Goal: Task Accomplishment & Management: Manage account settings

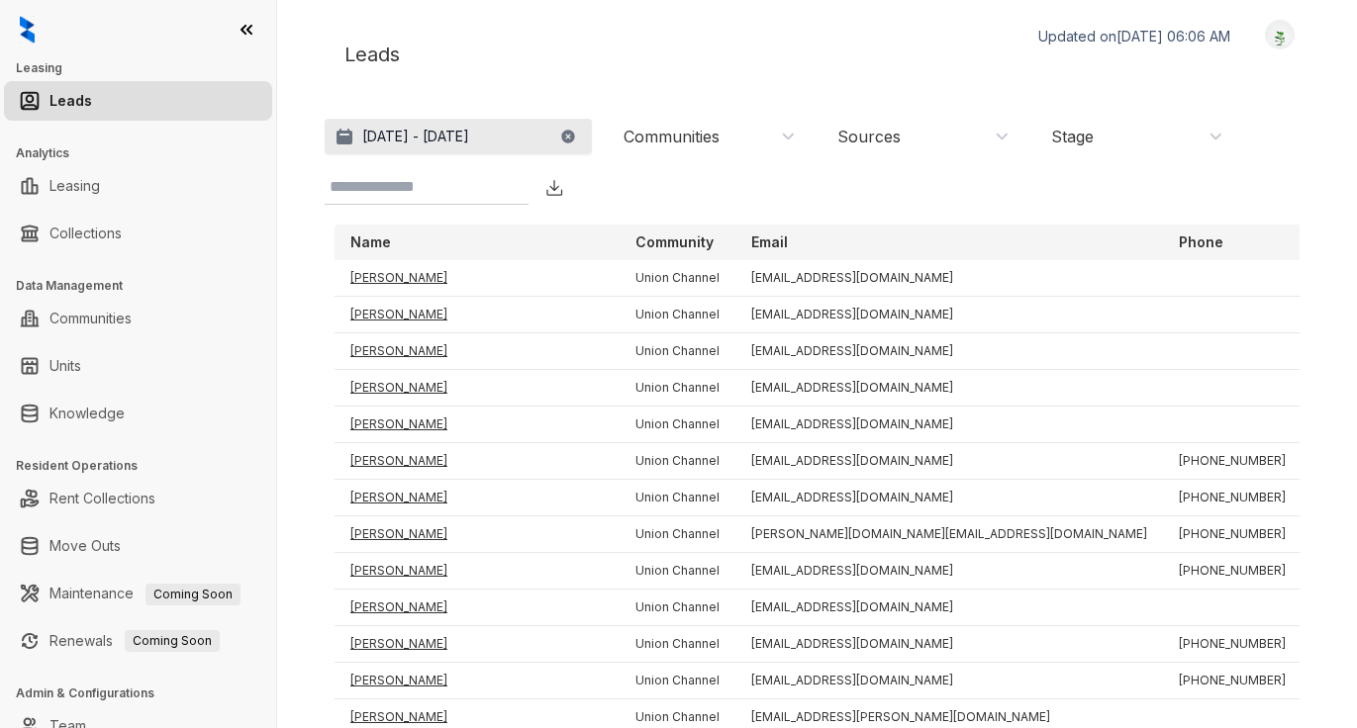
click at [469, 138] on p "[DATE] - [DATE]" at bounding box center [415, 137] width 107 height 20
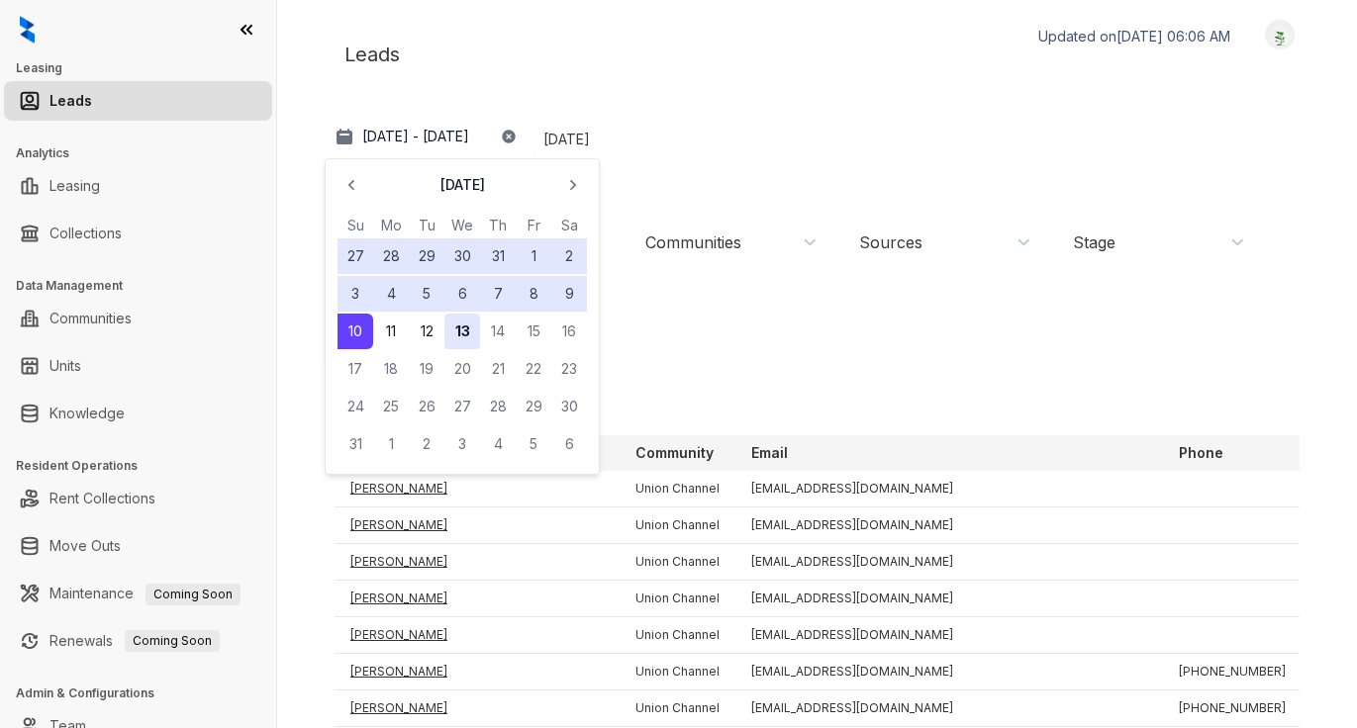
click at [460, 327] on button "13" at bounding box center [462, 332] width 36 height 36
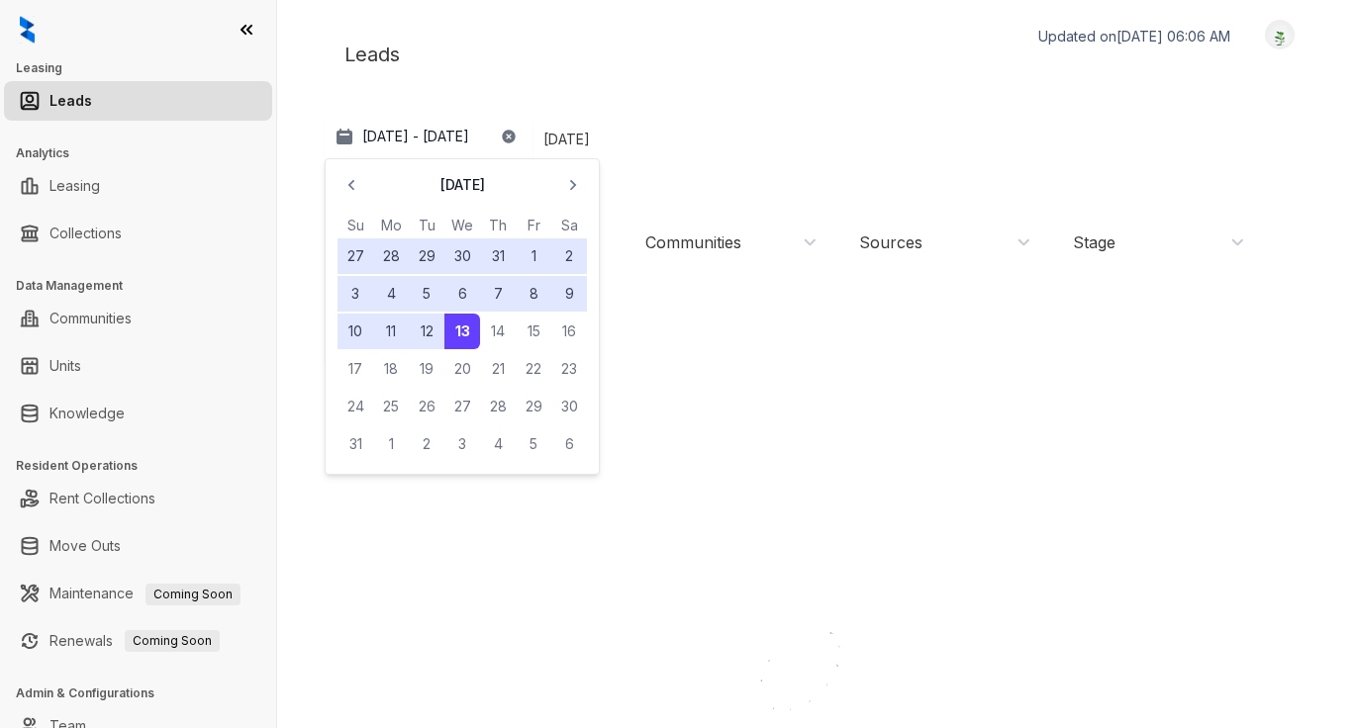
click at [676, 31] on div "Leads Updated on [DATE] 06:06 AM Logout" at bounding box center [817, 54] width 985 height 69
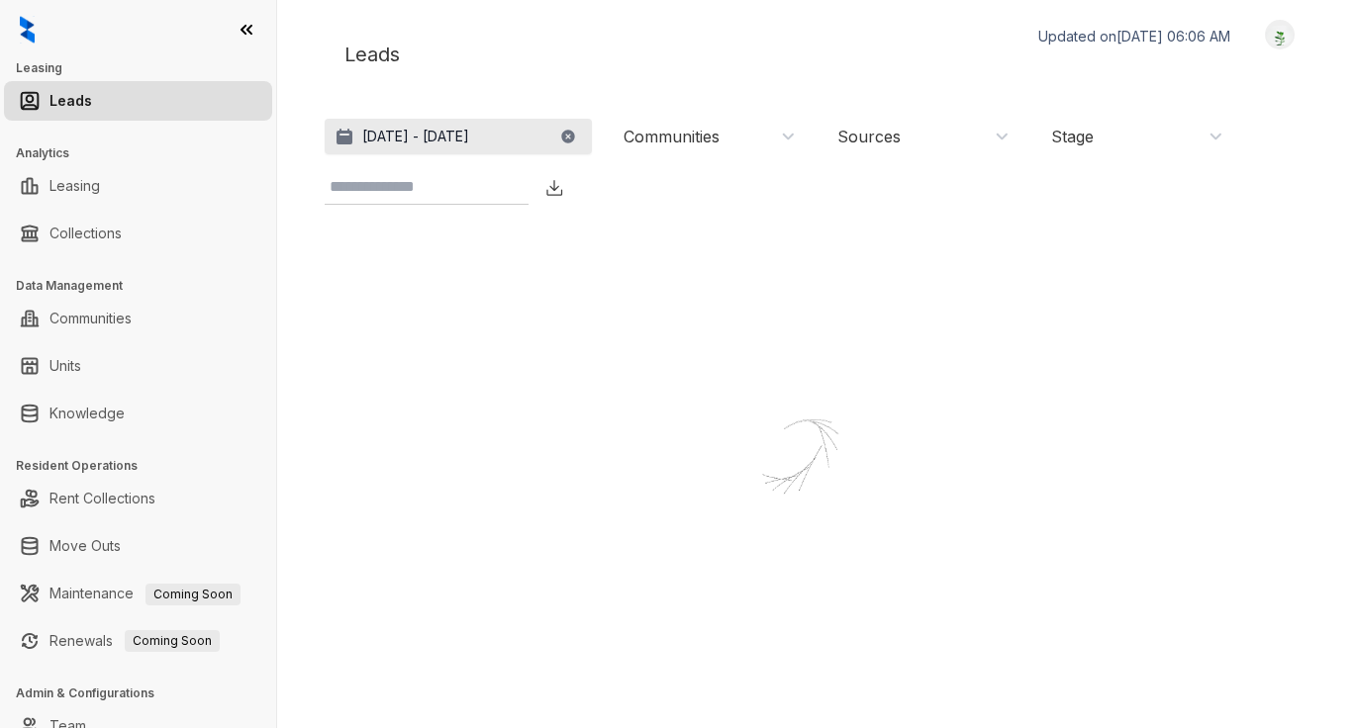
click at [416, 136] on p "[DATE] - [DATE]" at bounding box center [415, 137] width 107 height 20
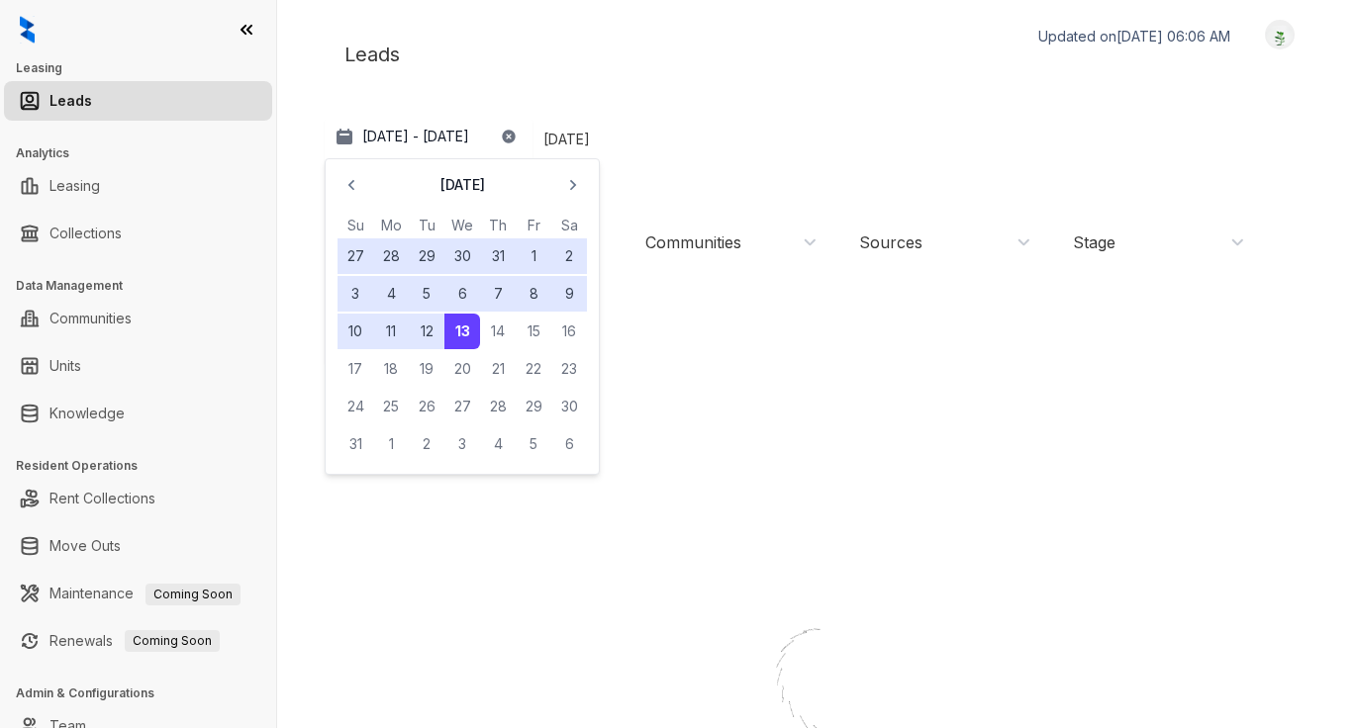
click at [466, 291] on button "6" at bounding box center [462, 294] width 36 height 36
click at [385, 295] on button "4" at bounding box center [391, 294] width 36 height 36
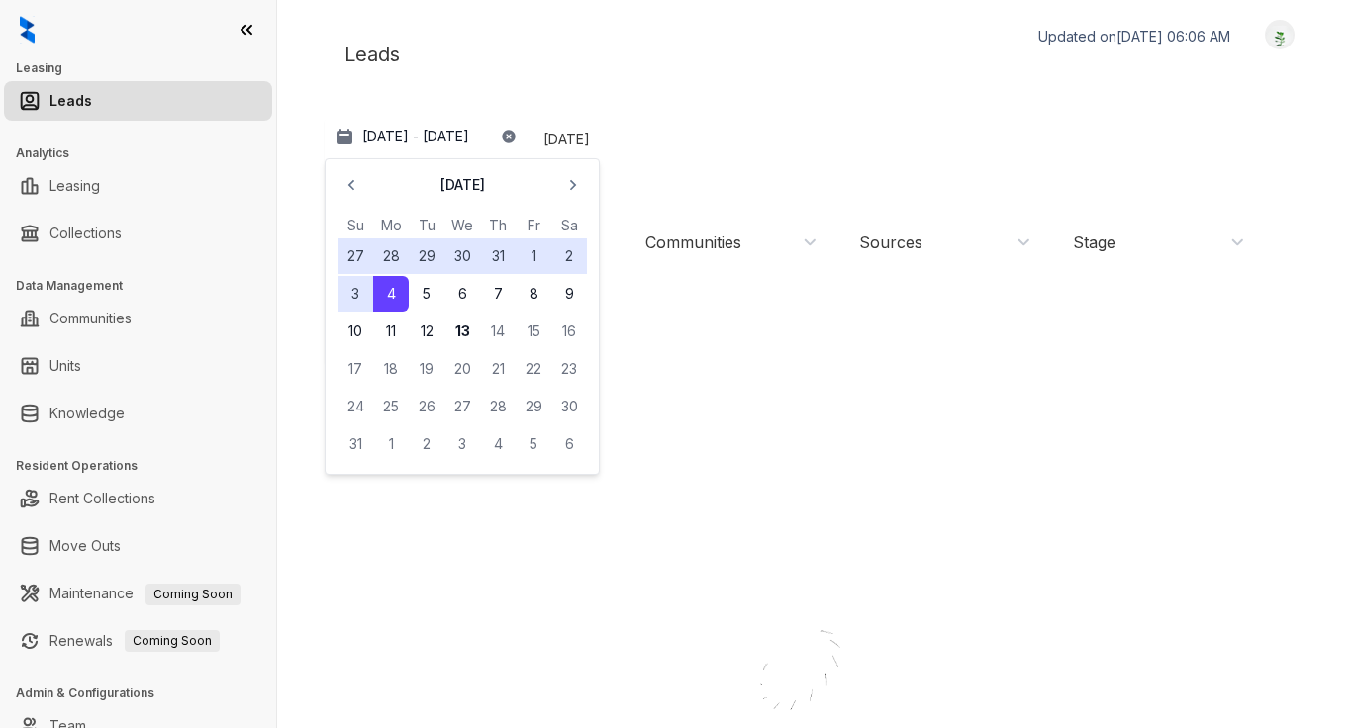
click at [528, 52] on div "Leads Updated on [DATE] 06:06 AM Logout" at bounding box center [817, 54] width 985 height 69
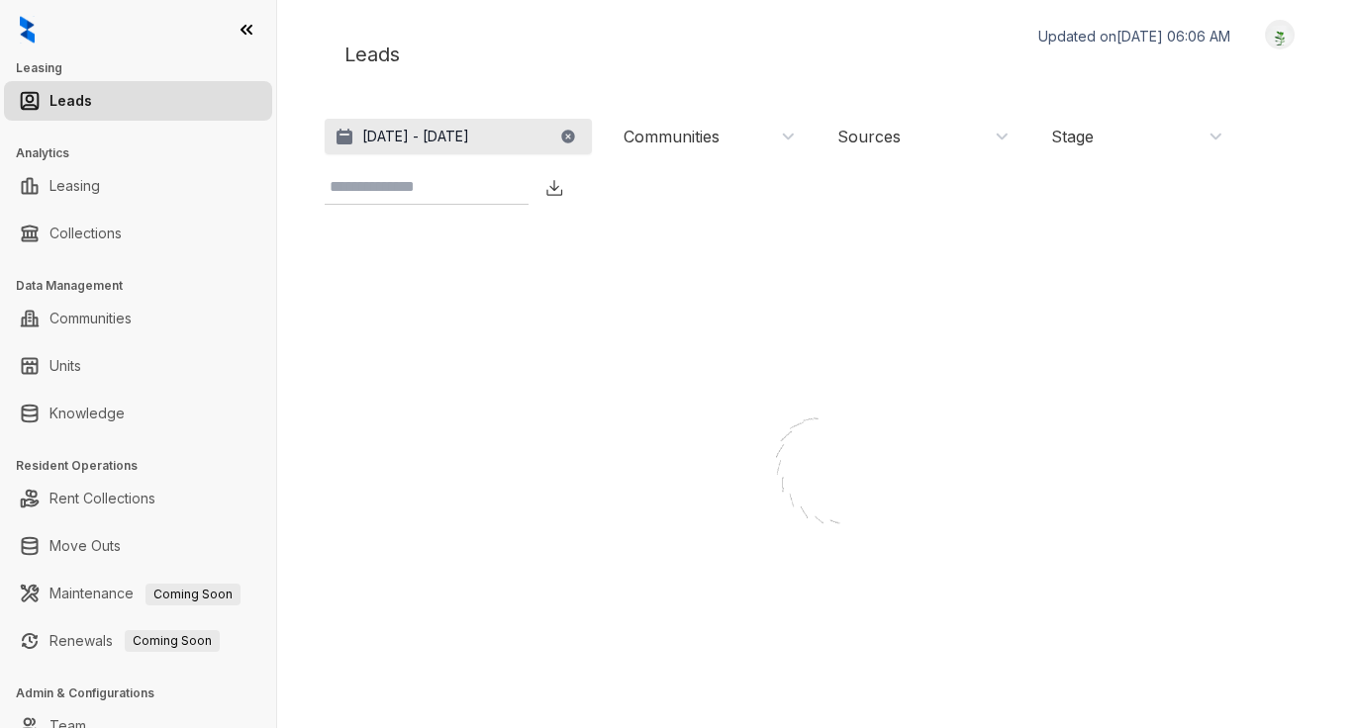
click at [395, 139] on p "[DATE] - [DATE]" at bounding box center [415, 137] width 107 height 20
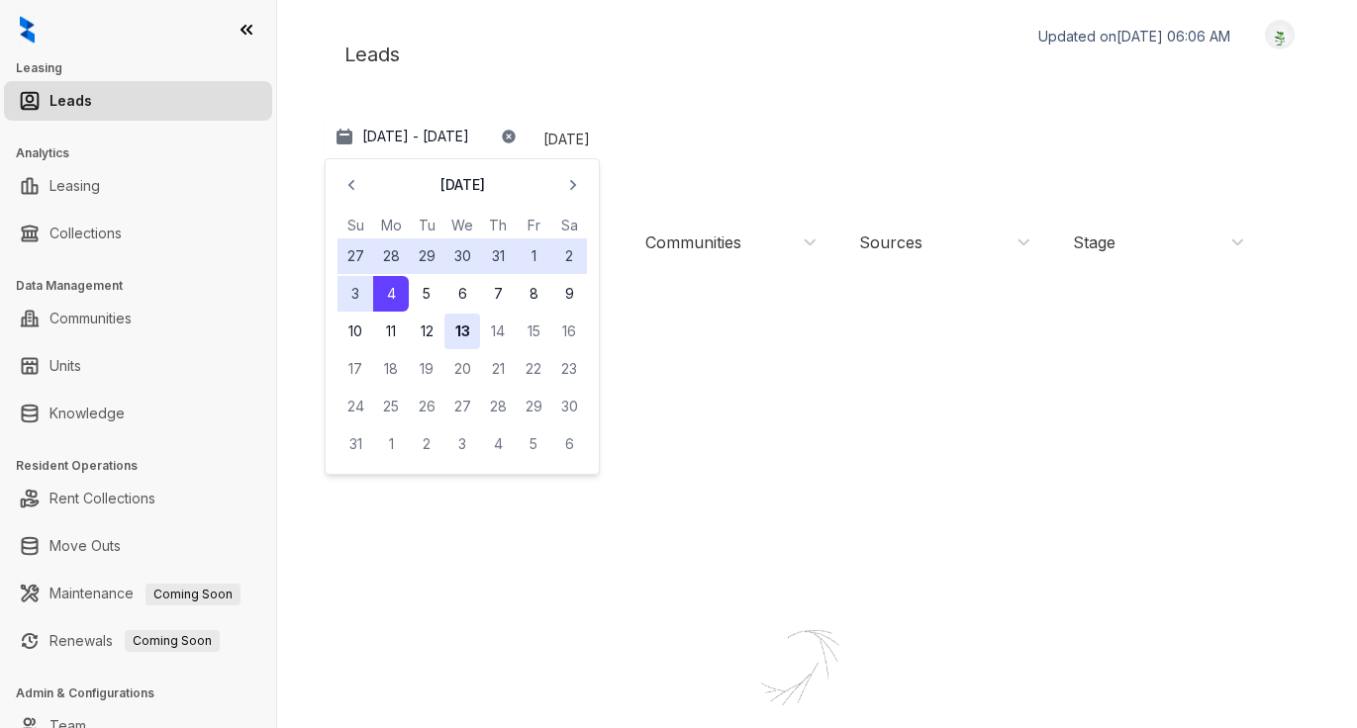
click at [460, 326] on button "13" at bounding box center [462, 332] width 36 height 36
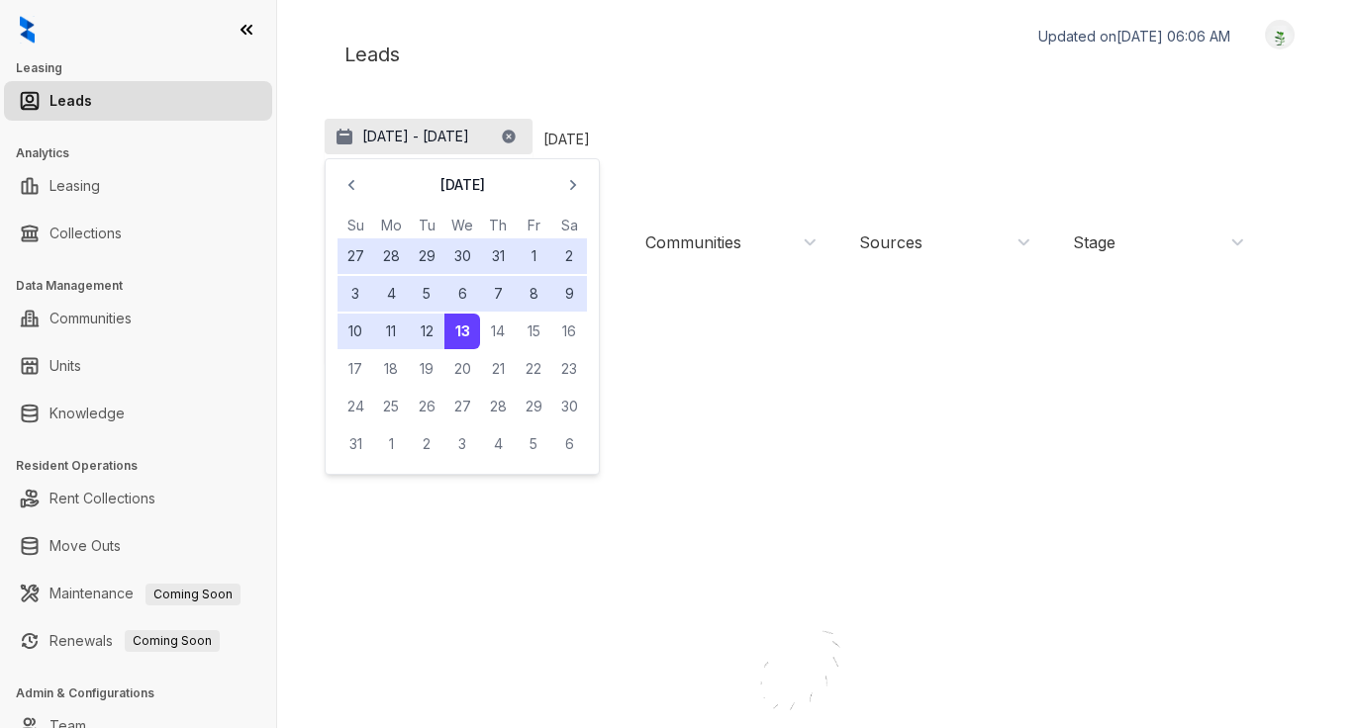
click at [381, 140] on p "[DATE] - [DATE]" at bounding box center [415, 137] width 107 height 20
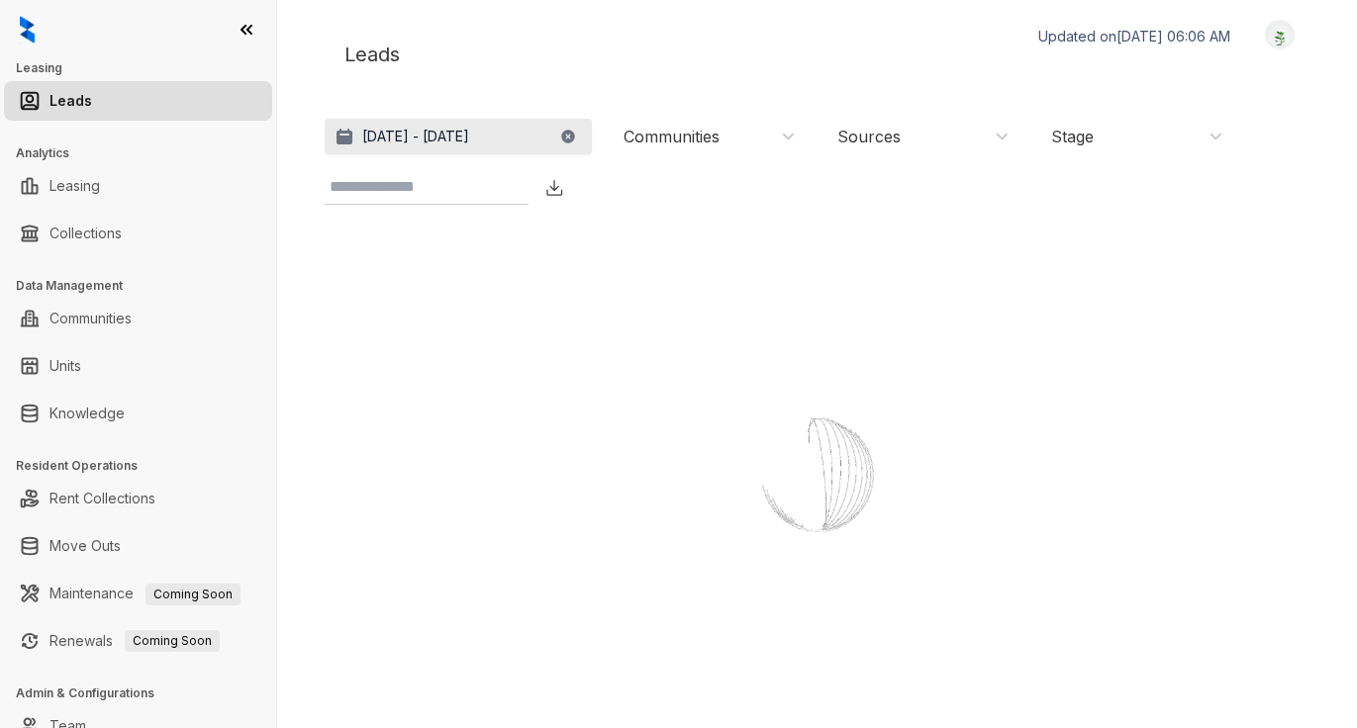
click at [381, 137] on p "[DATE] - [DATE]" at bounding box center [415, 137] width 107 height 20
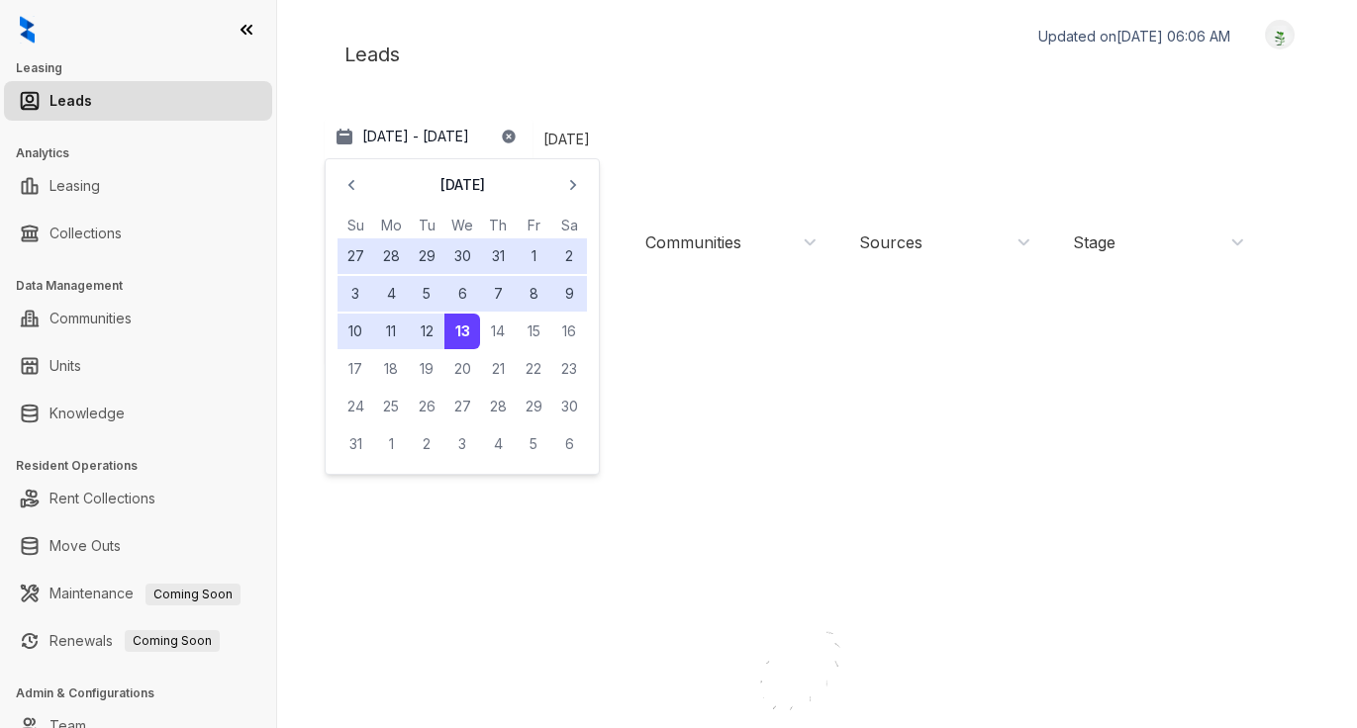
click at [385, 286] on button "4" at bounding box center [391, 294] width 36 height 36
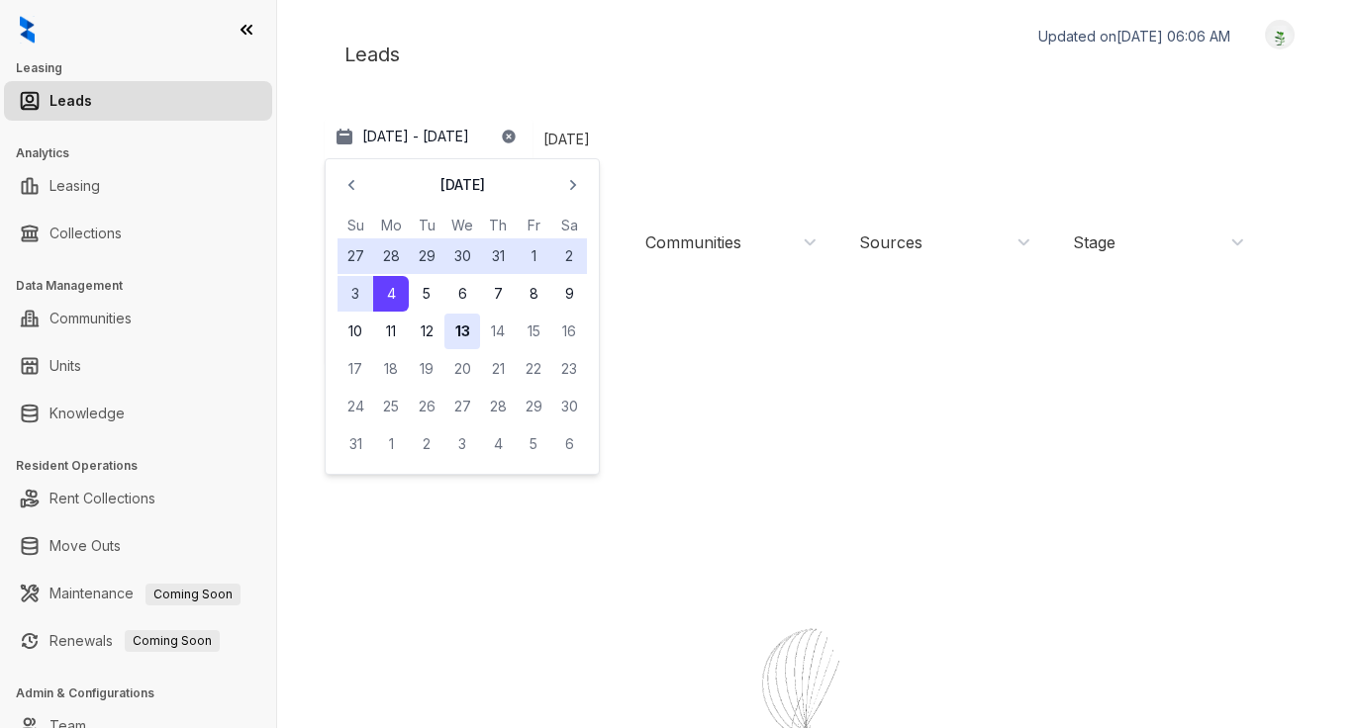
click at [469, 330] on button "13" at bounding box center [462, 332] width 36 height 36
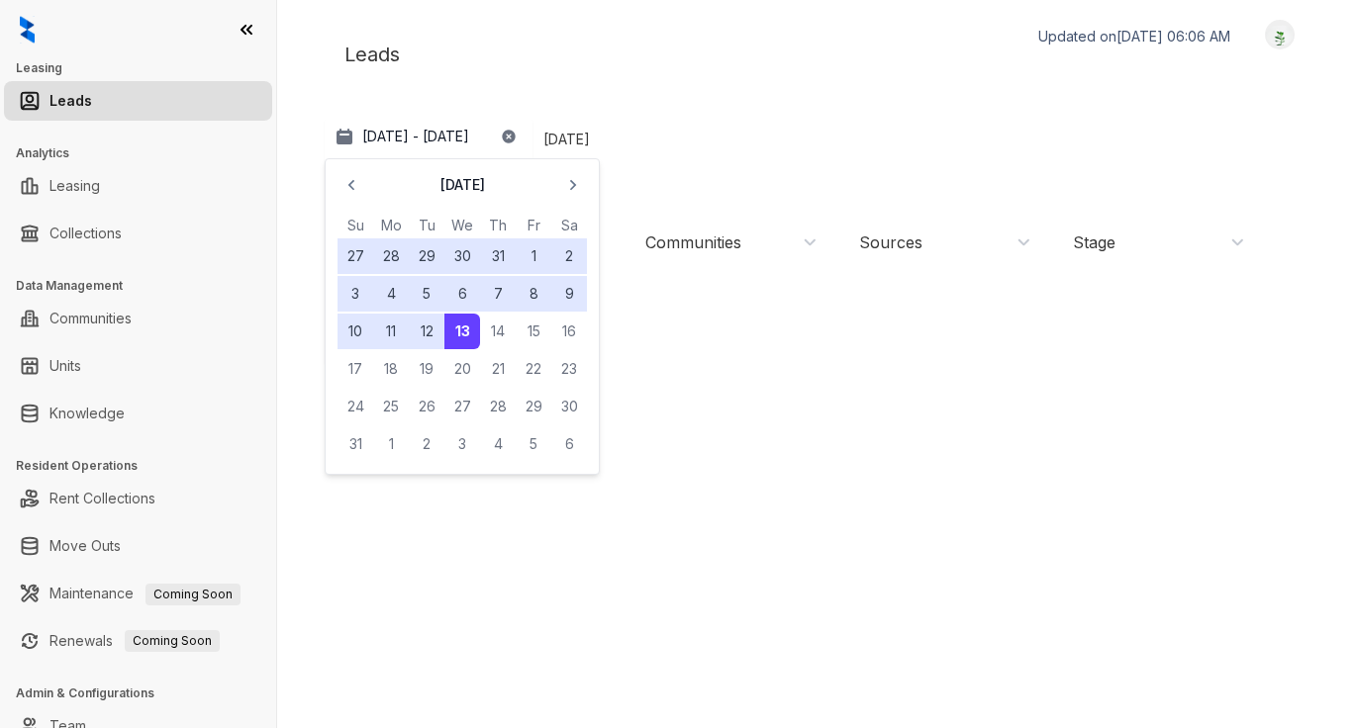
click at [387, 286] on button "4" at bounding box center [391, 294] width 36 height 36
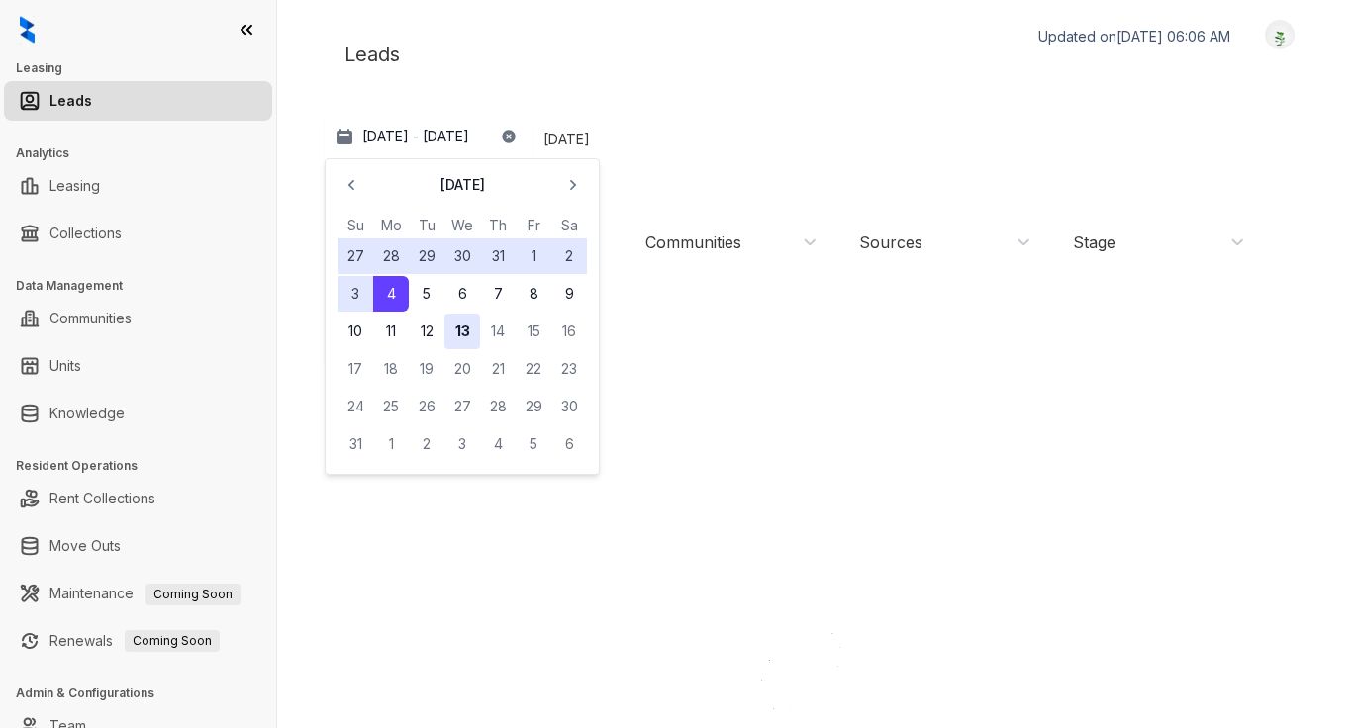
click at [469, 334] on button "13" at bounding box center [462, 332] width 36 height 36
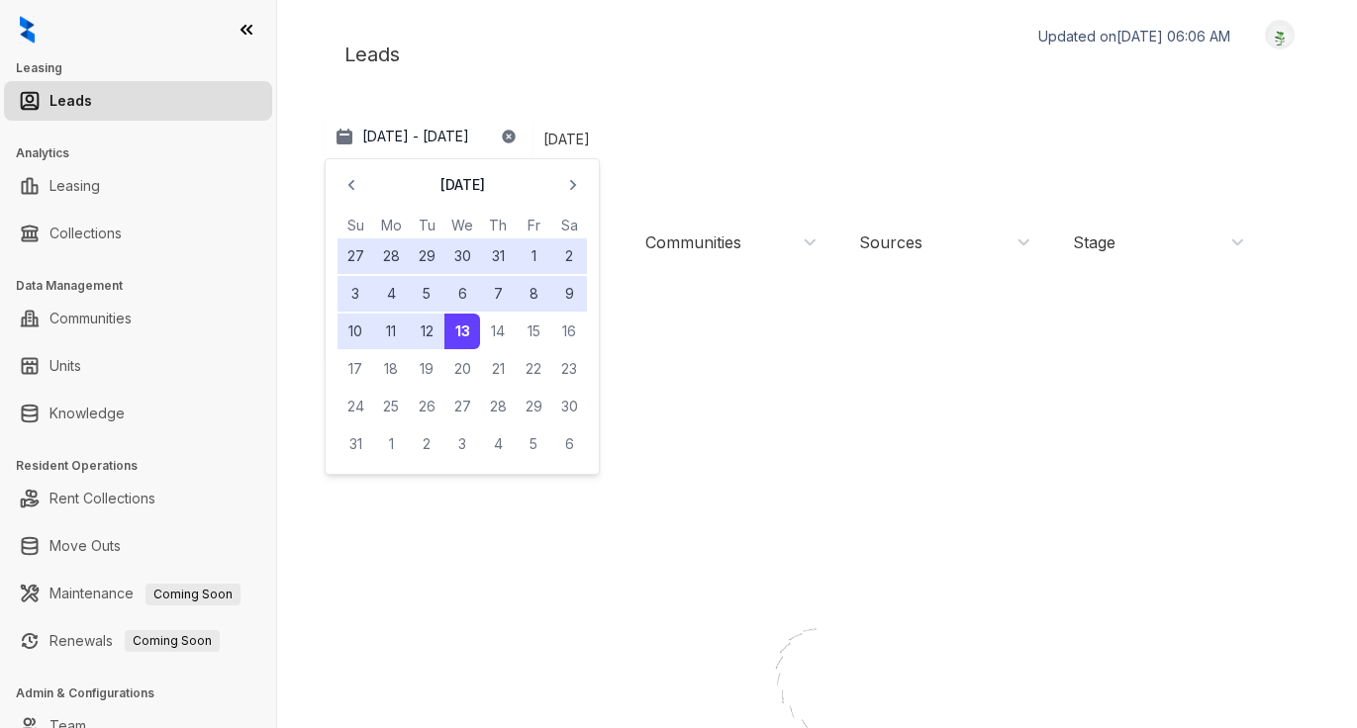
click at [611, 52] on div "Leads Updated on [DATE] 06:06 AM Logout" at bounding box center [817, 54] width 985 height 69
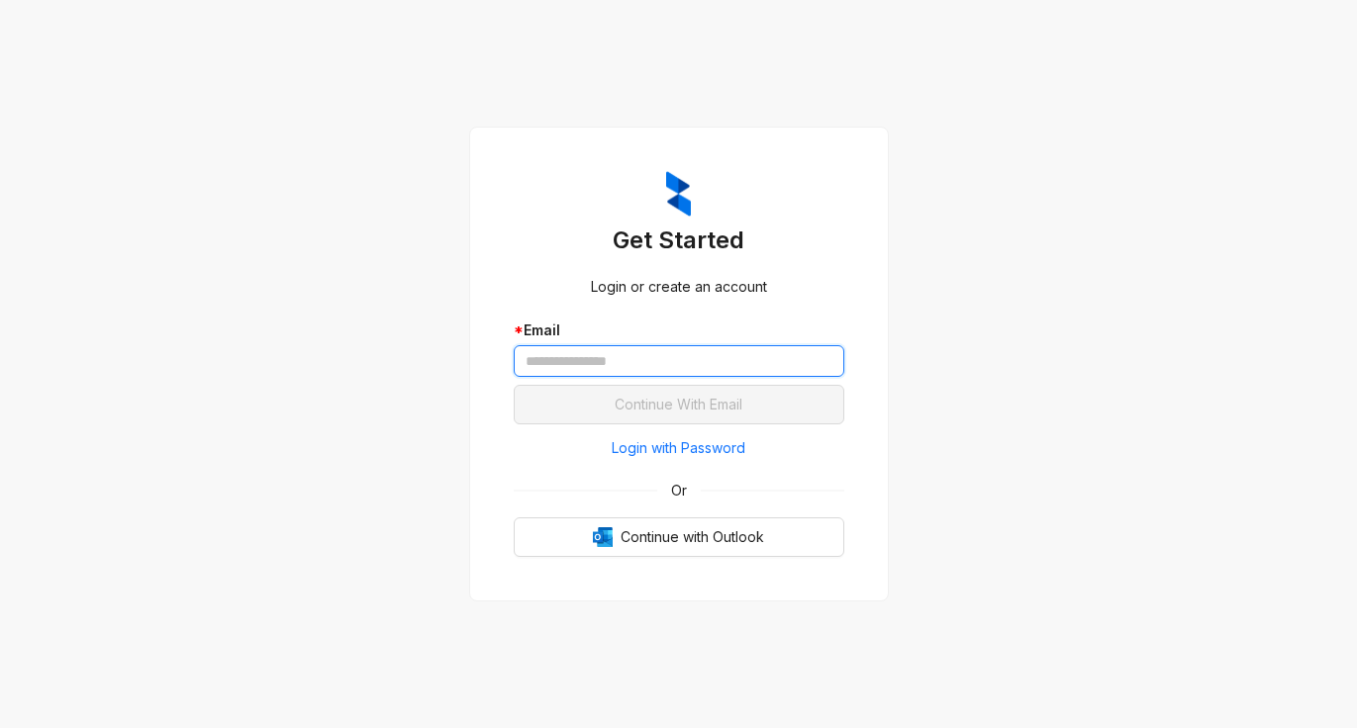
click at [648, 364] on input "text" at bounding box center [679, 361] width 331 height 32
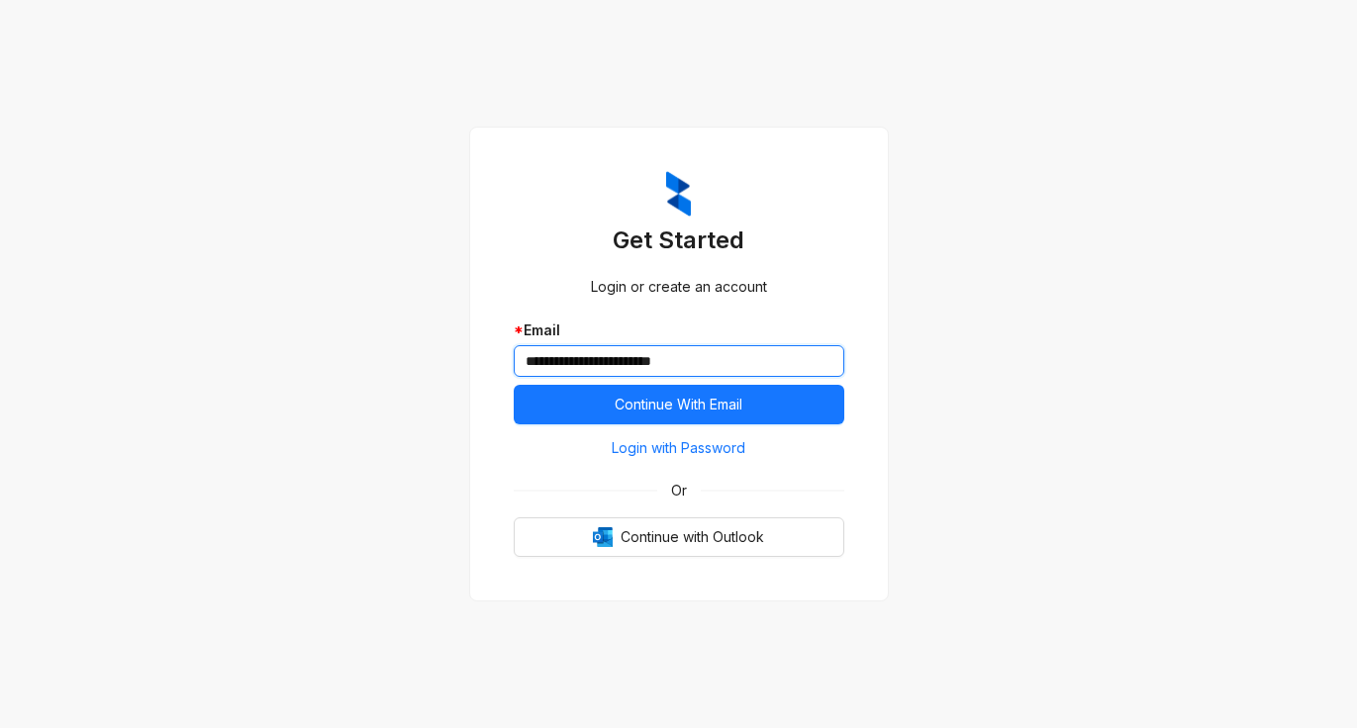
type input "**********"
click at [514, 385] on button "Continue With Email" at bounding box center [679, 405] width 331 height 40
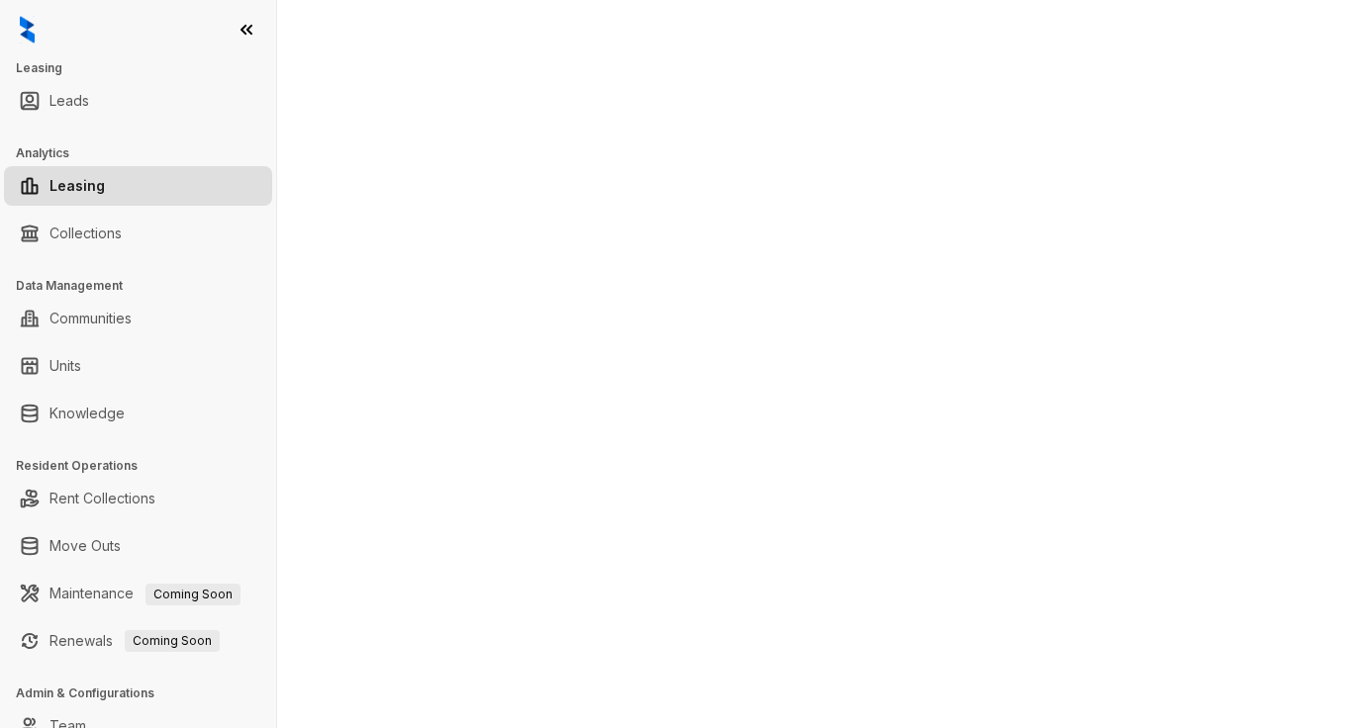
select select "******"
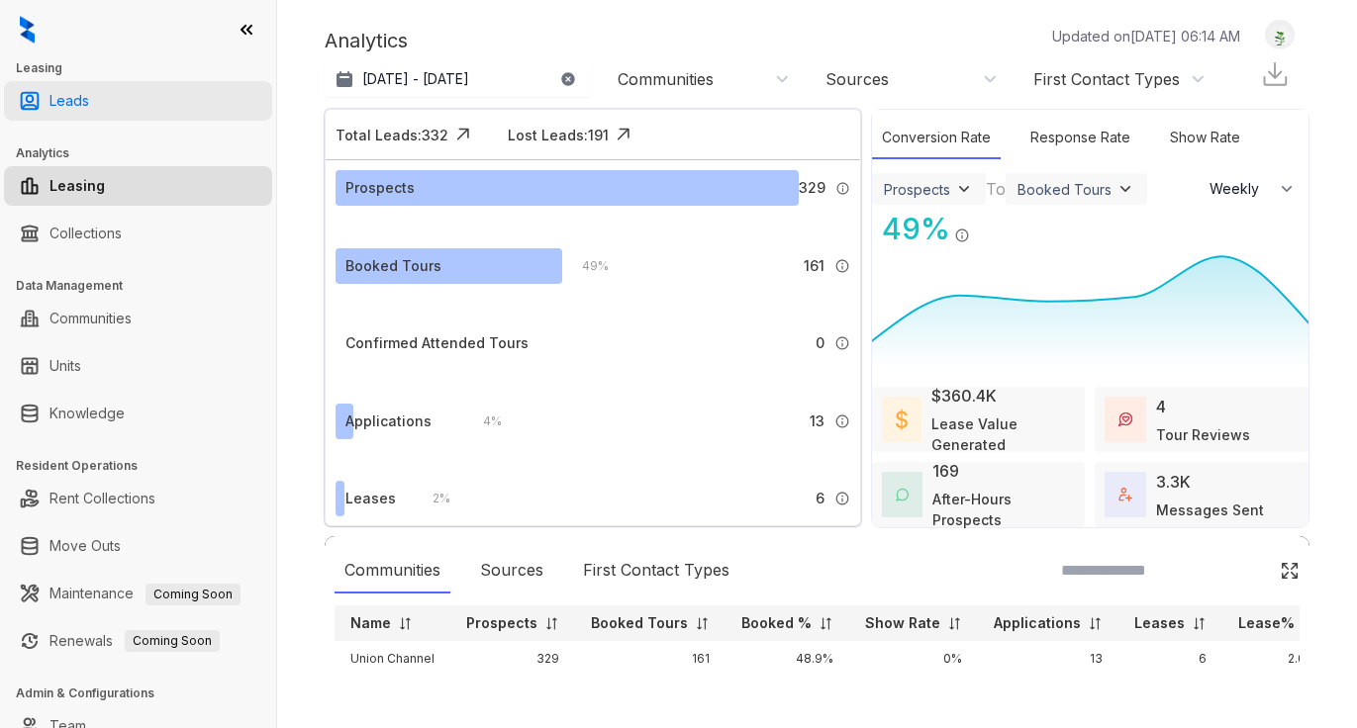
click at [76, 107] on link "Leads" at bounding box center [69, 101] width 40 height 40
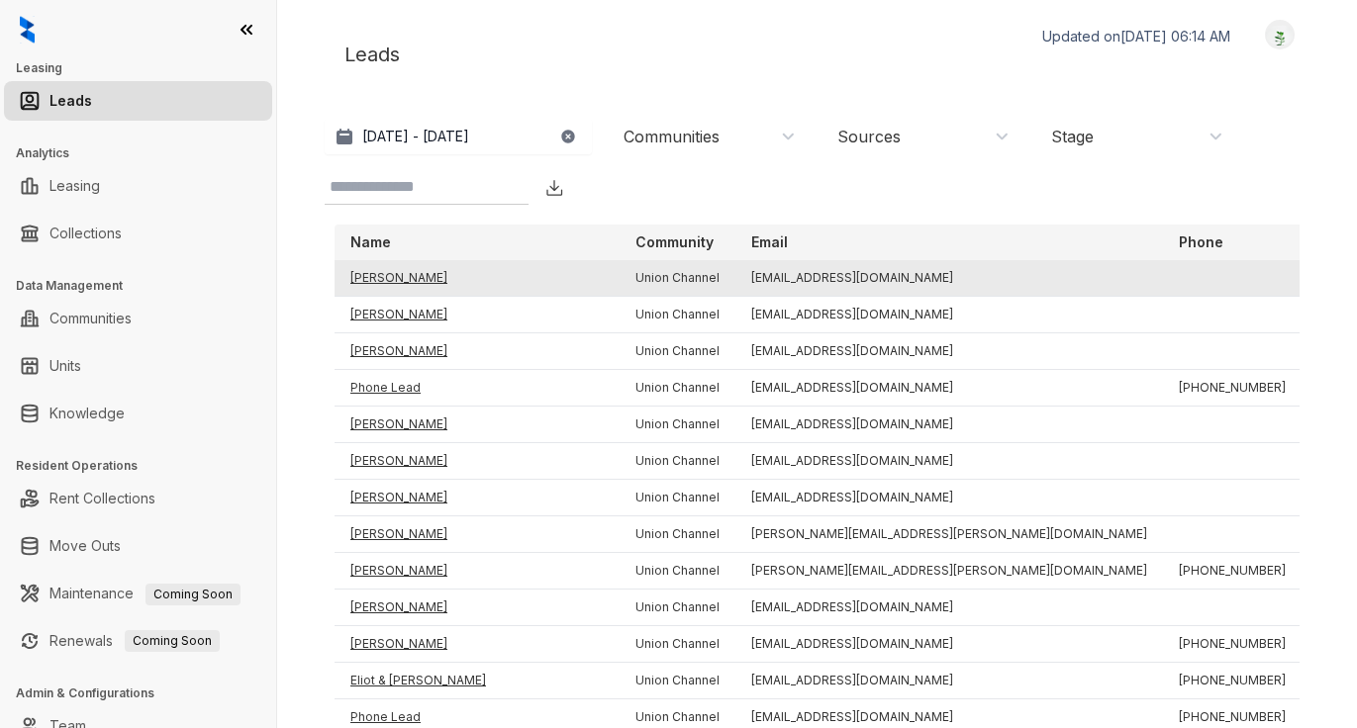
click at [388, 276] on td "Ryan Kass" at bounding box center [477, 278] width 285 height 37
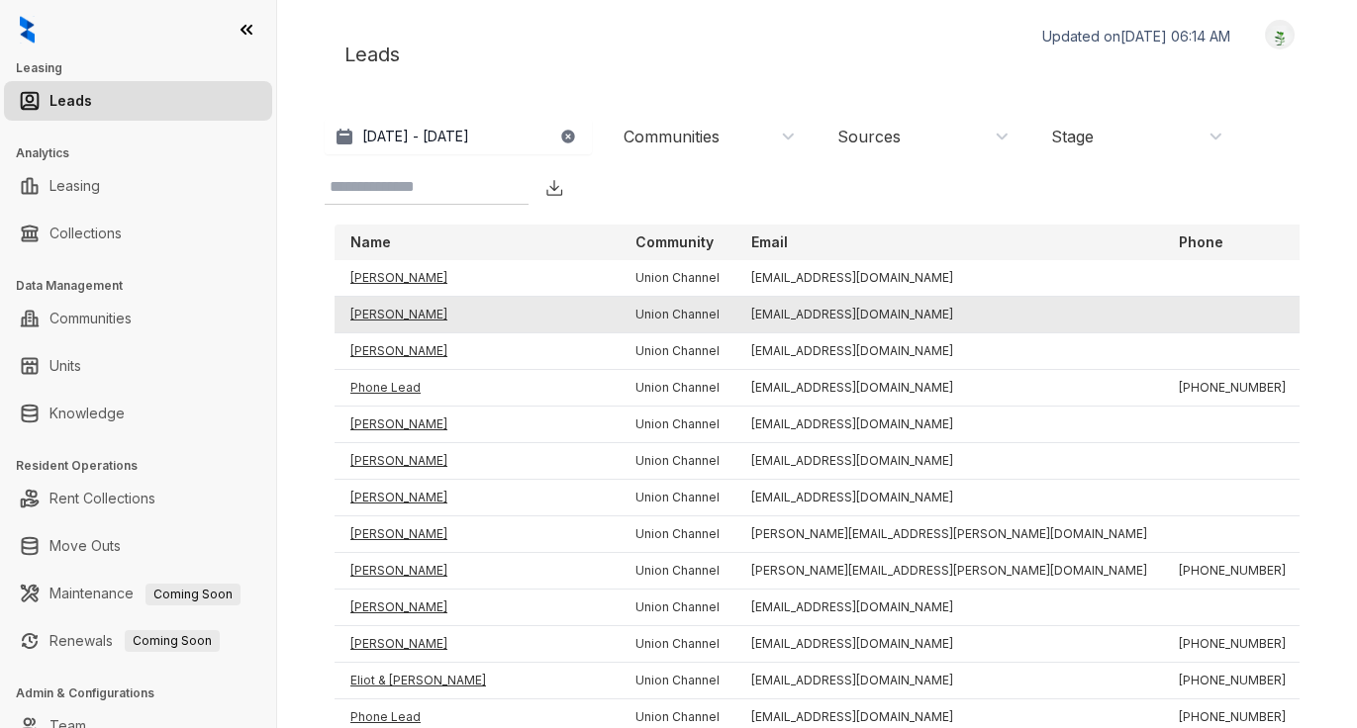
click at [399, 312] on td "Bryce Wong" at bounding box center [477, 315] width 285 height 37
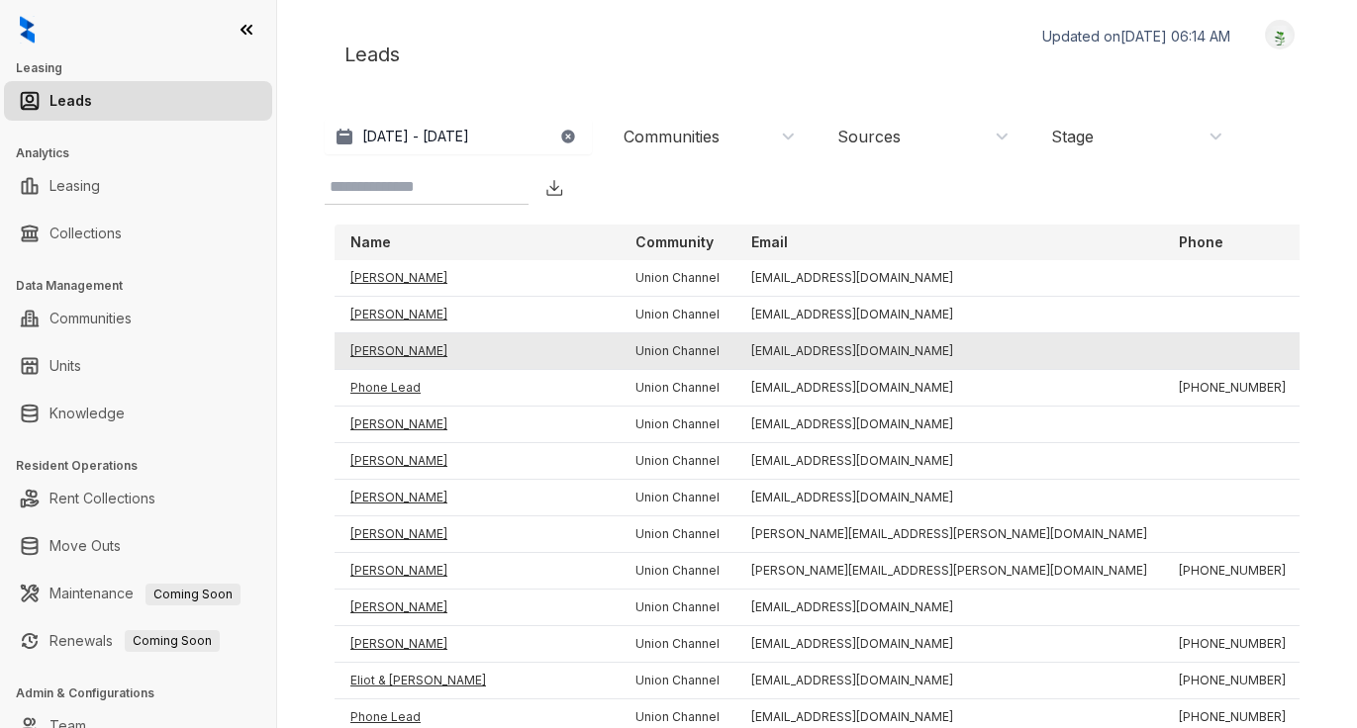
click at [376, 352] on td "Cameron Najafi" at bounding box center [477, 352] width 285 height 37
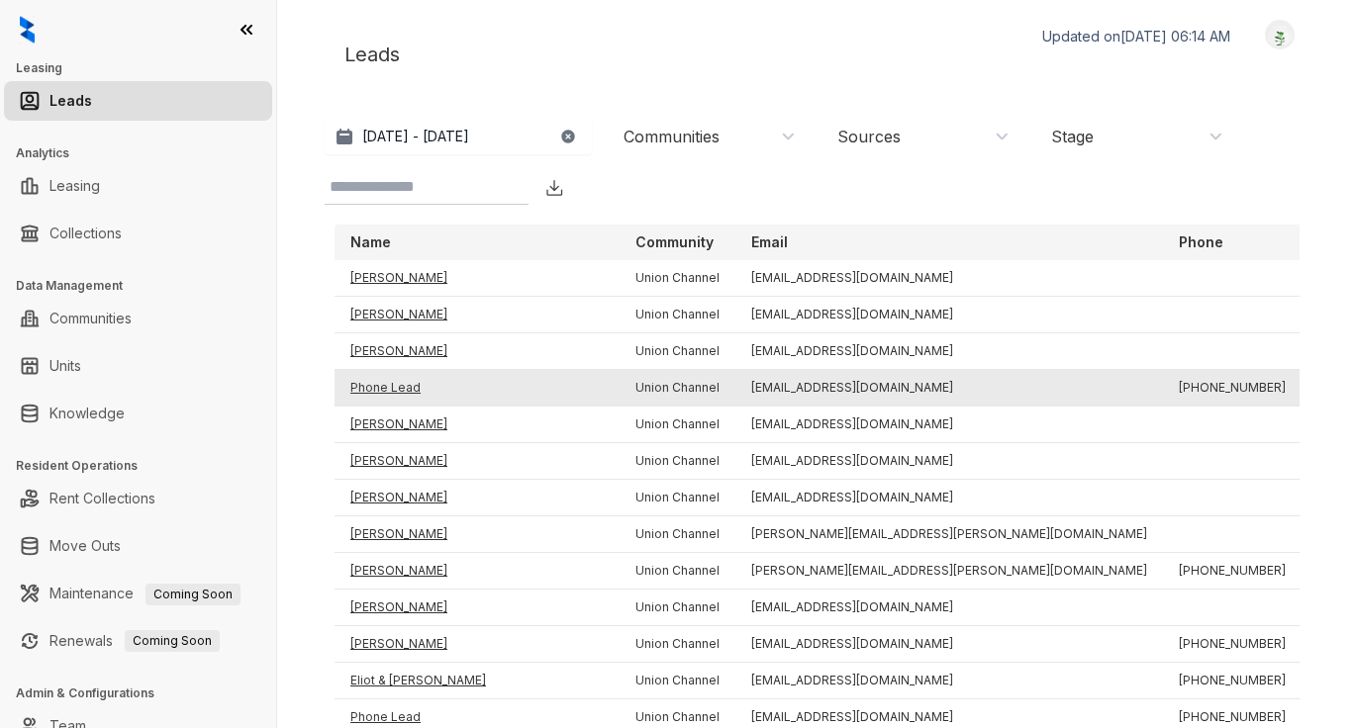
click at [389, 380] on td "Phone Lead" at bounding box center [477, 388] width 285 height 37
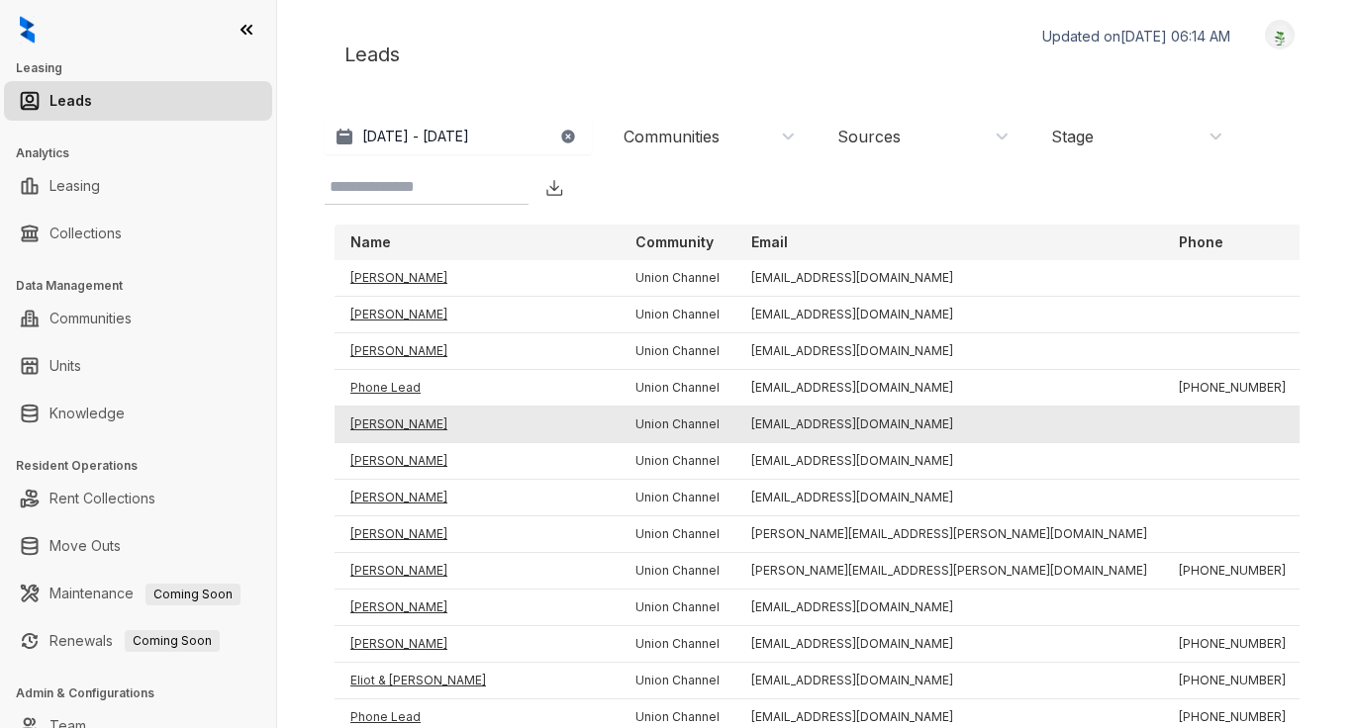
click at [391, 426] on td "Karen Carreras" at bounding box center [477, 425] width 285 height 37
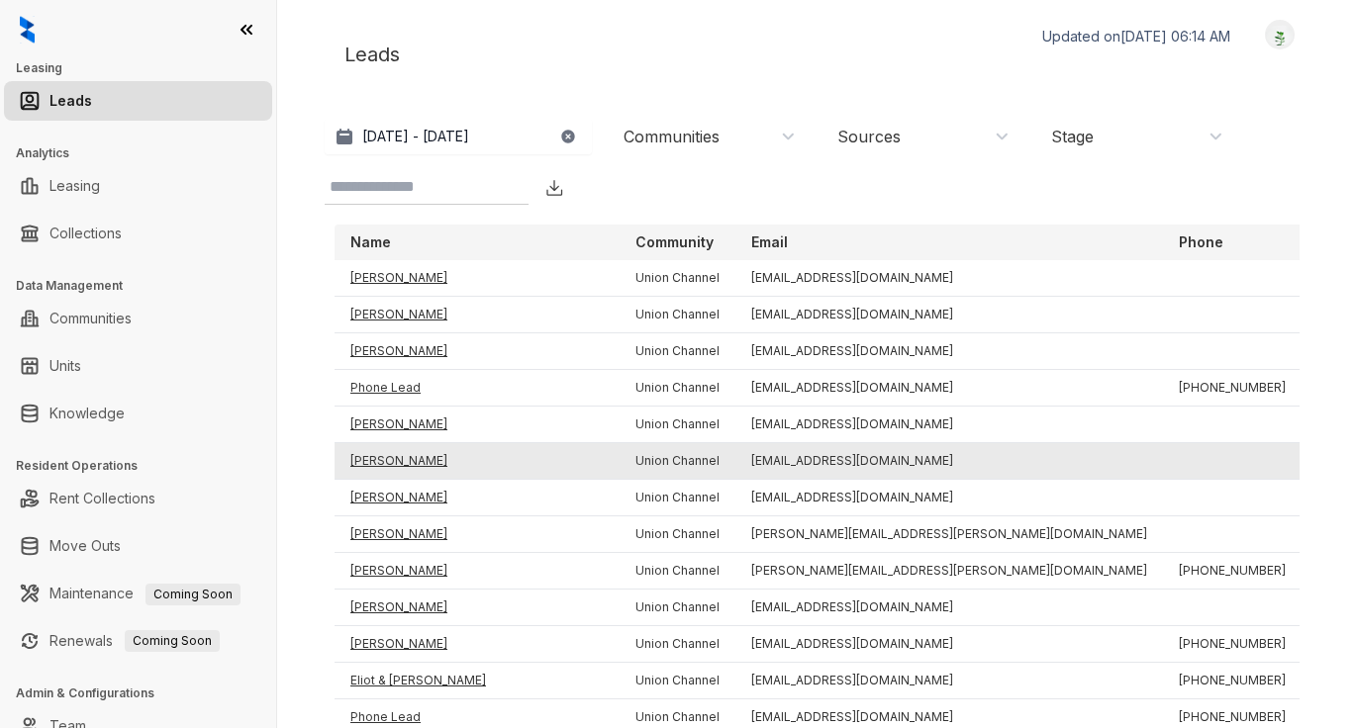
click at [403, 461] on td "Rogere Gilliam" at bounding box center [477, 461] width 285 height 37
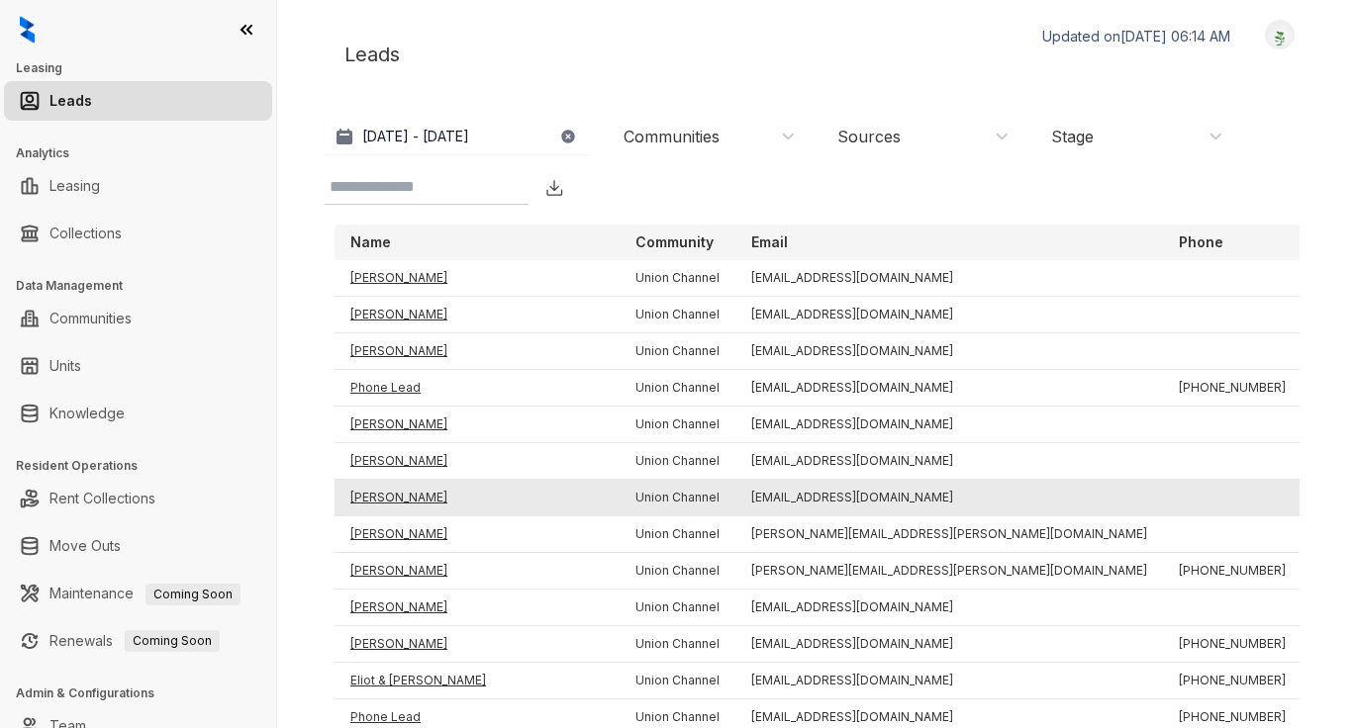
click at [424, 495] on td "Alyssa Mceachron" at bounding box center [477, 498] width 285 height 37
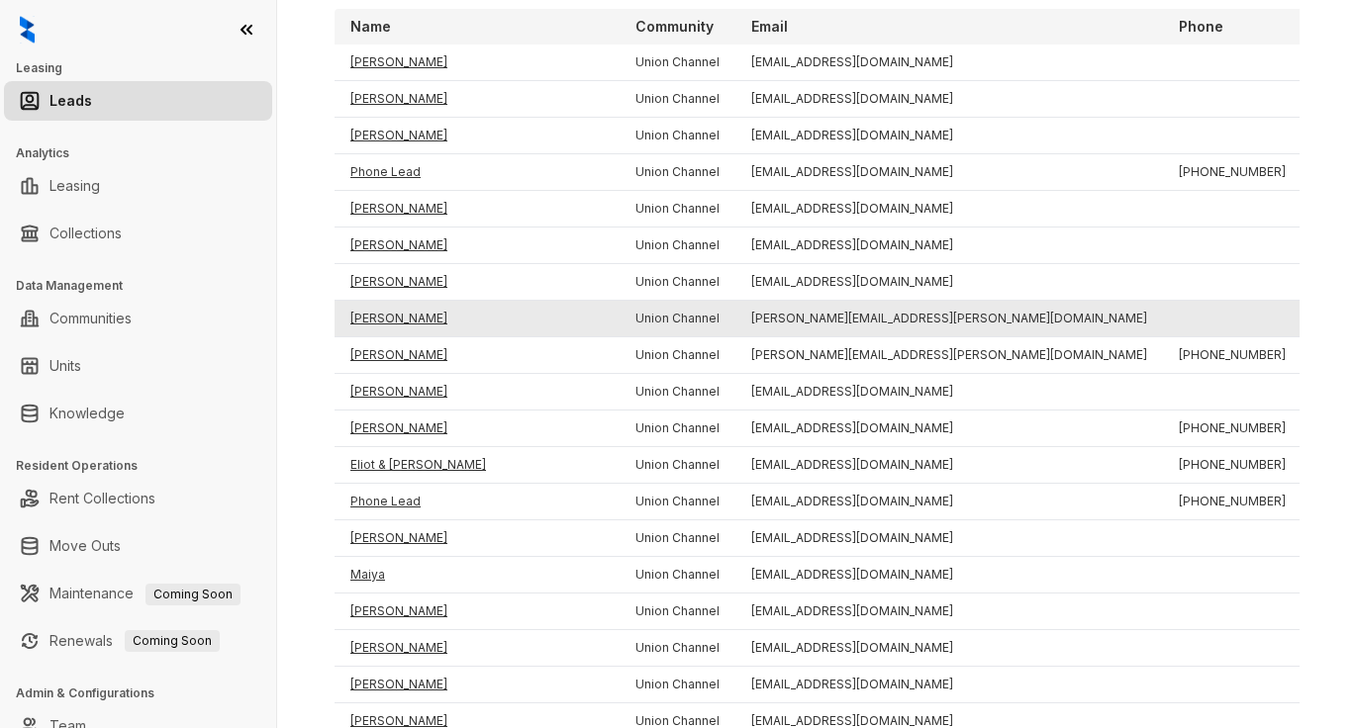
scroll to position [269, 0]
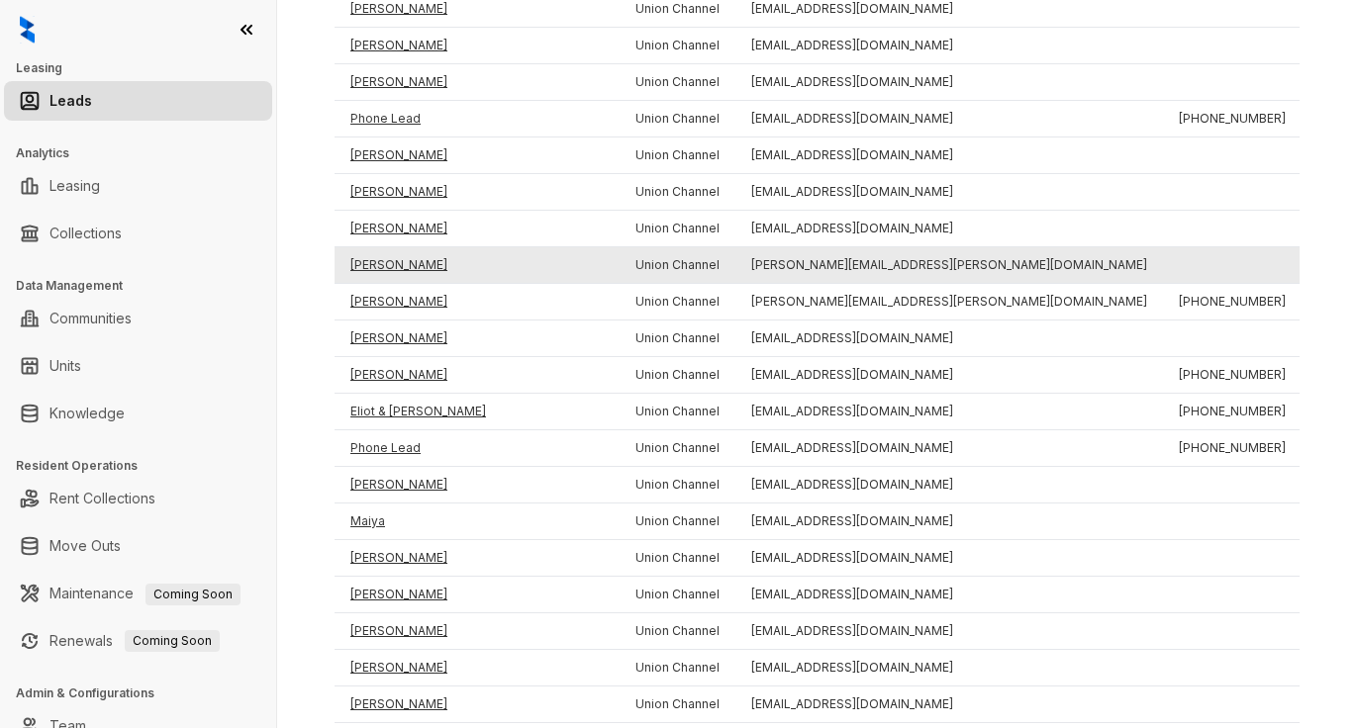
click at [390, 262] on td "Samantha Davison" at bounding box center [477, 265] width 285 height 37
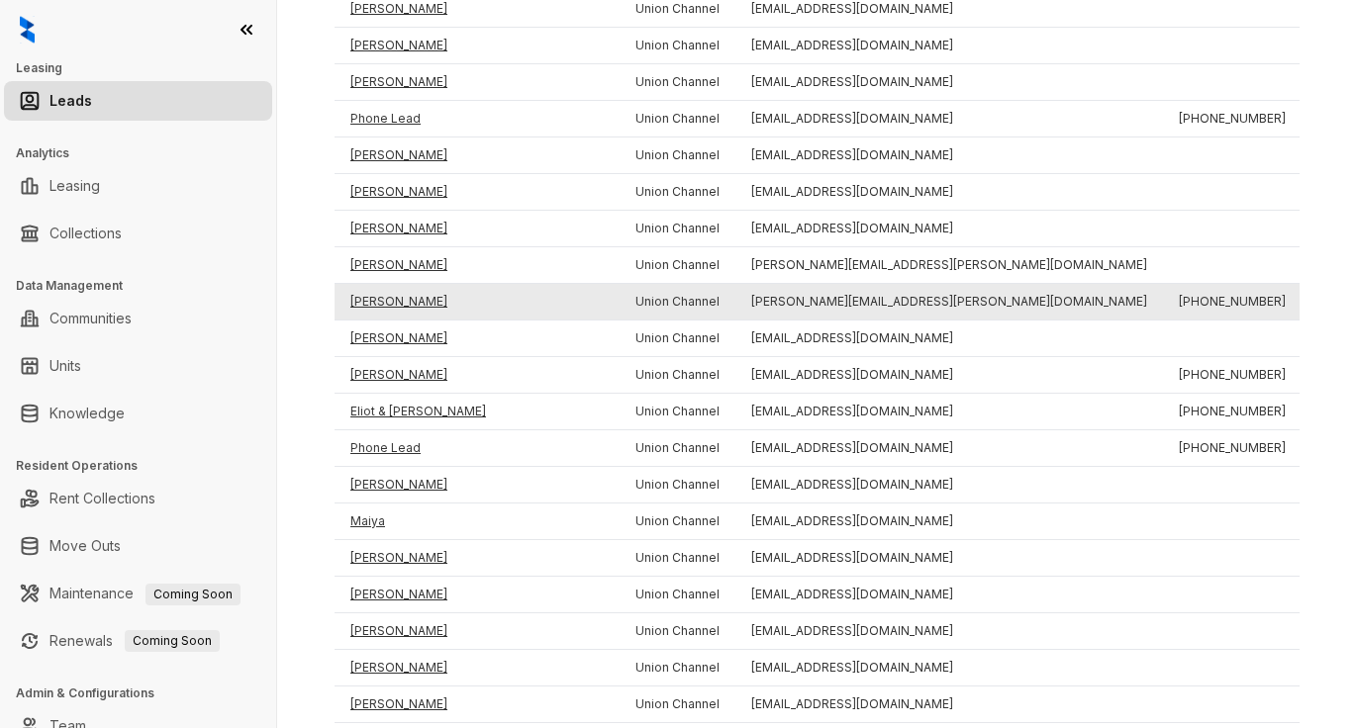
click at [413, 302] on td "Chinelo Okonkwo" at bounding box center [477, 302] width 285 height 37
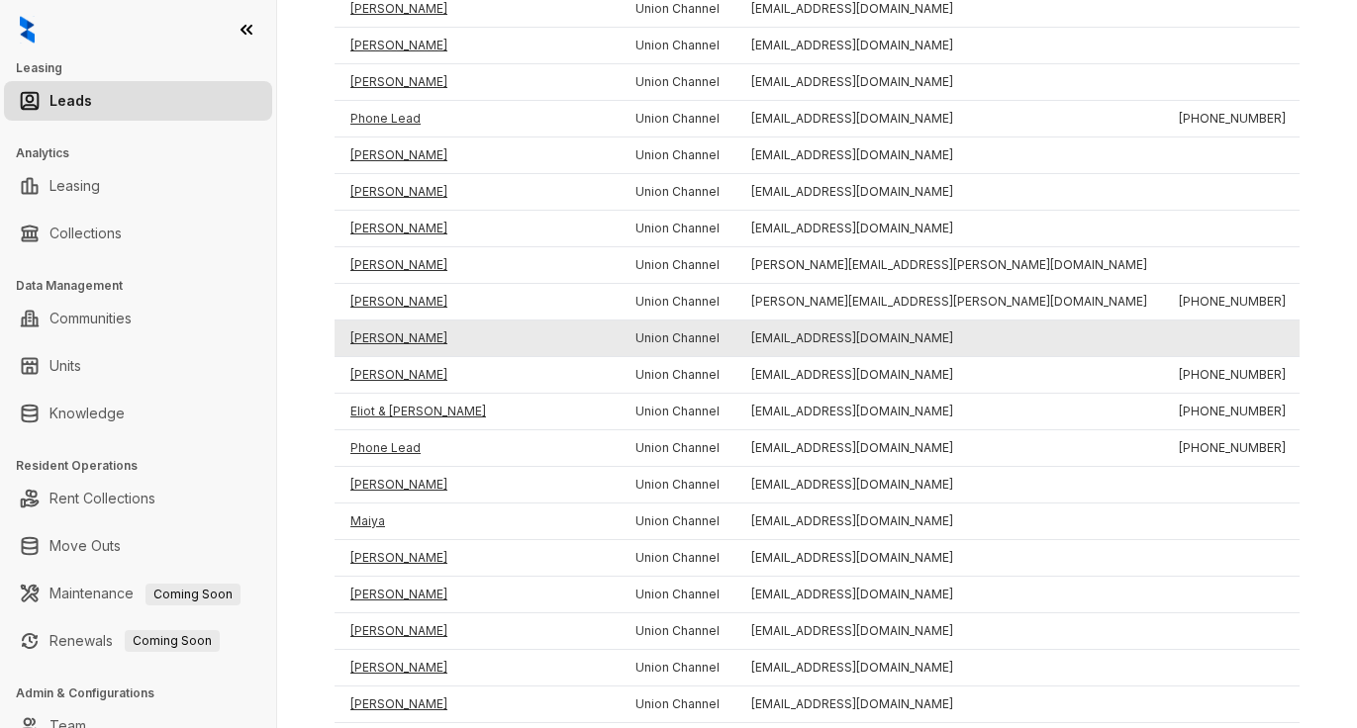
click at [425, 337] on td "Aaron Shiffman" at bounding box center [477, 339] width 285 height 37
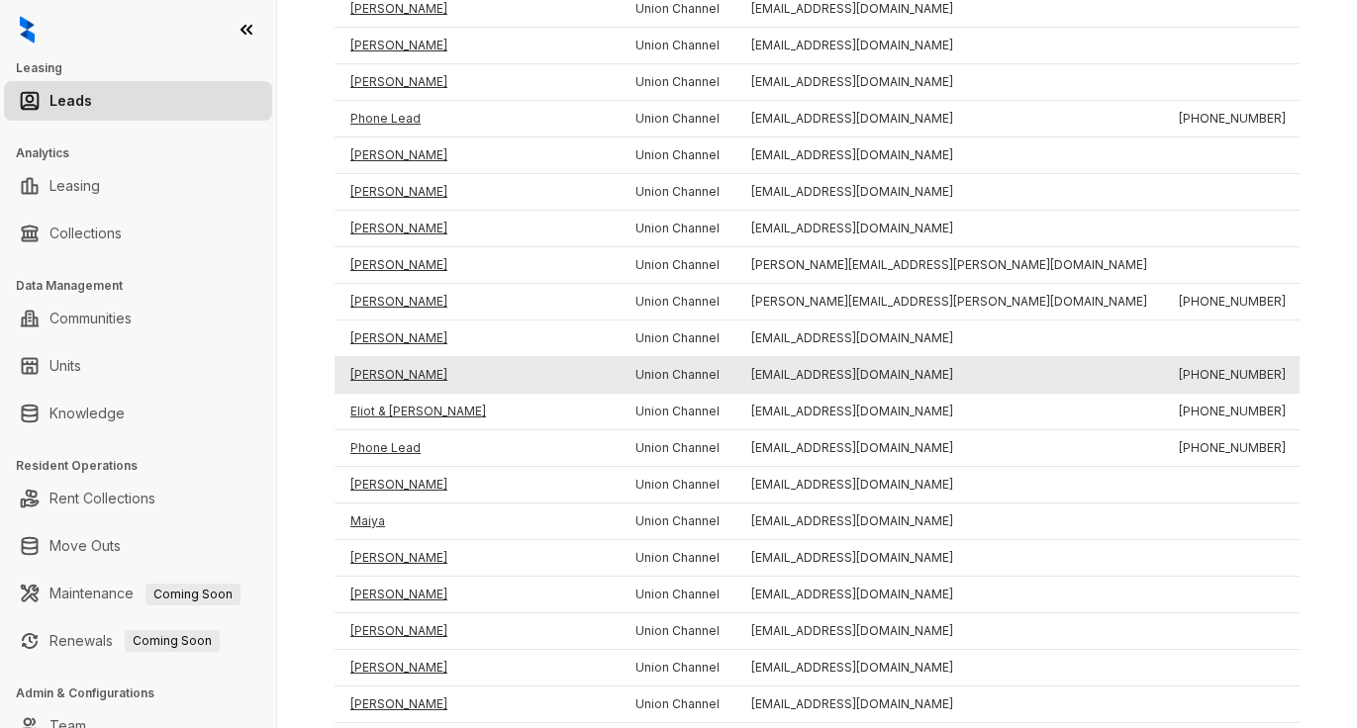
click at [404, 375] on td "Michael Hicks" at bounding box center [477, 375] width 285 height 37
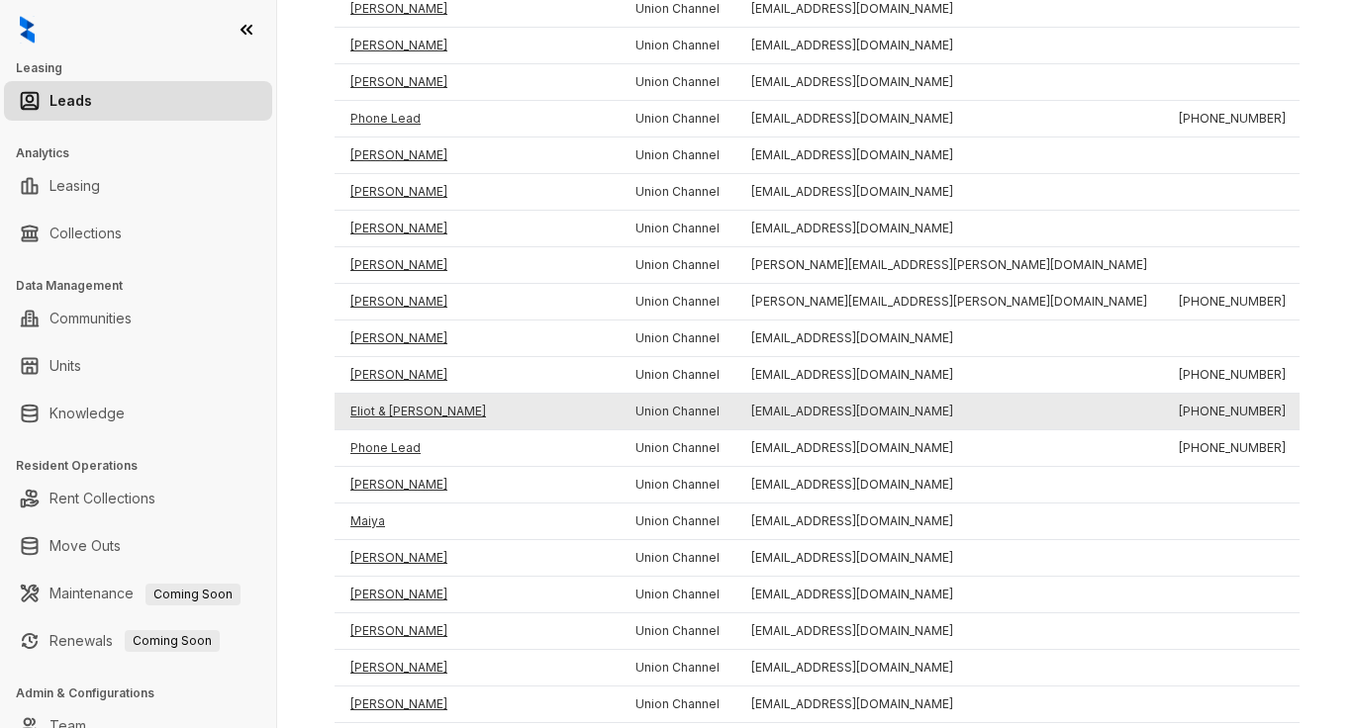
click at [381, 416] on td "Eliot & Tina" at bounding box center [477, 412] width 285 height 37
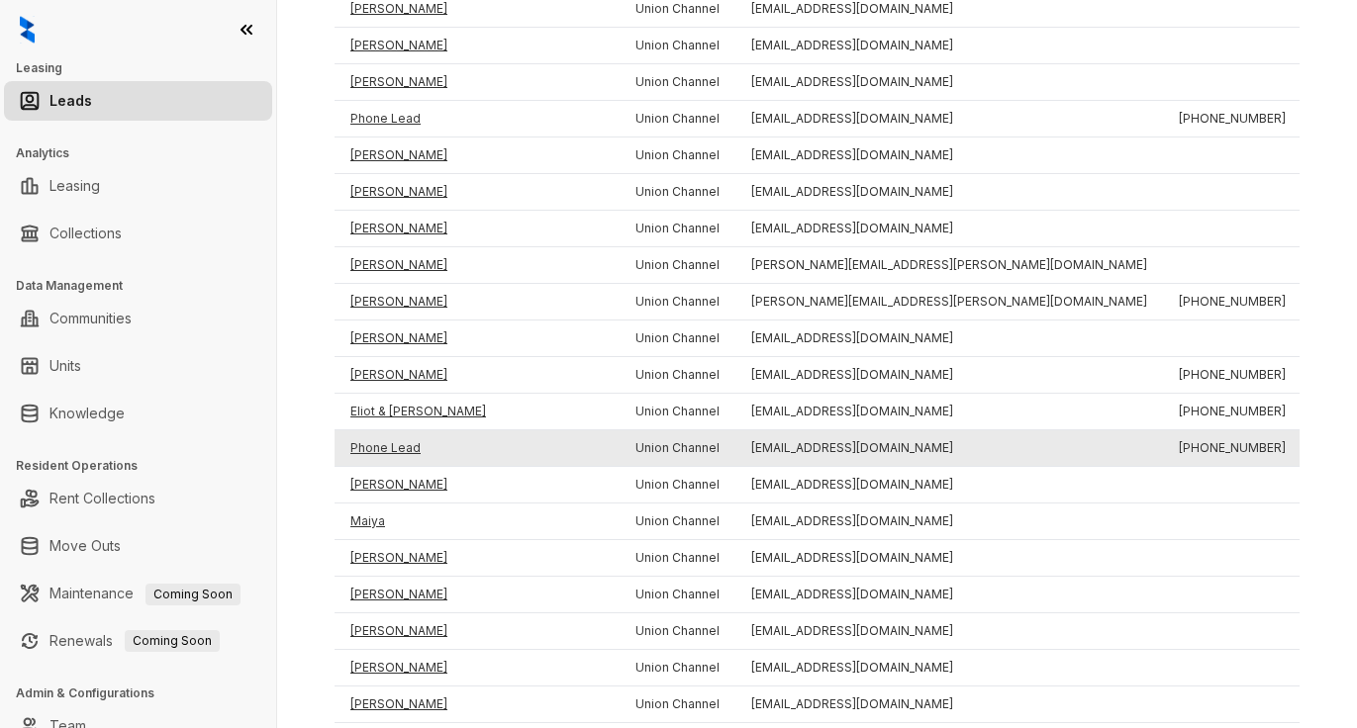
click at [371, 451] on td "Phone Lead" at bounding box center [477, 449] width 285 height 37
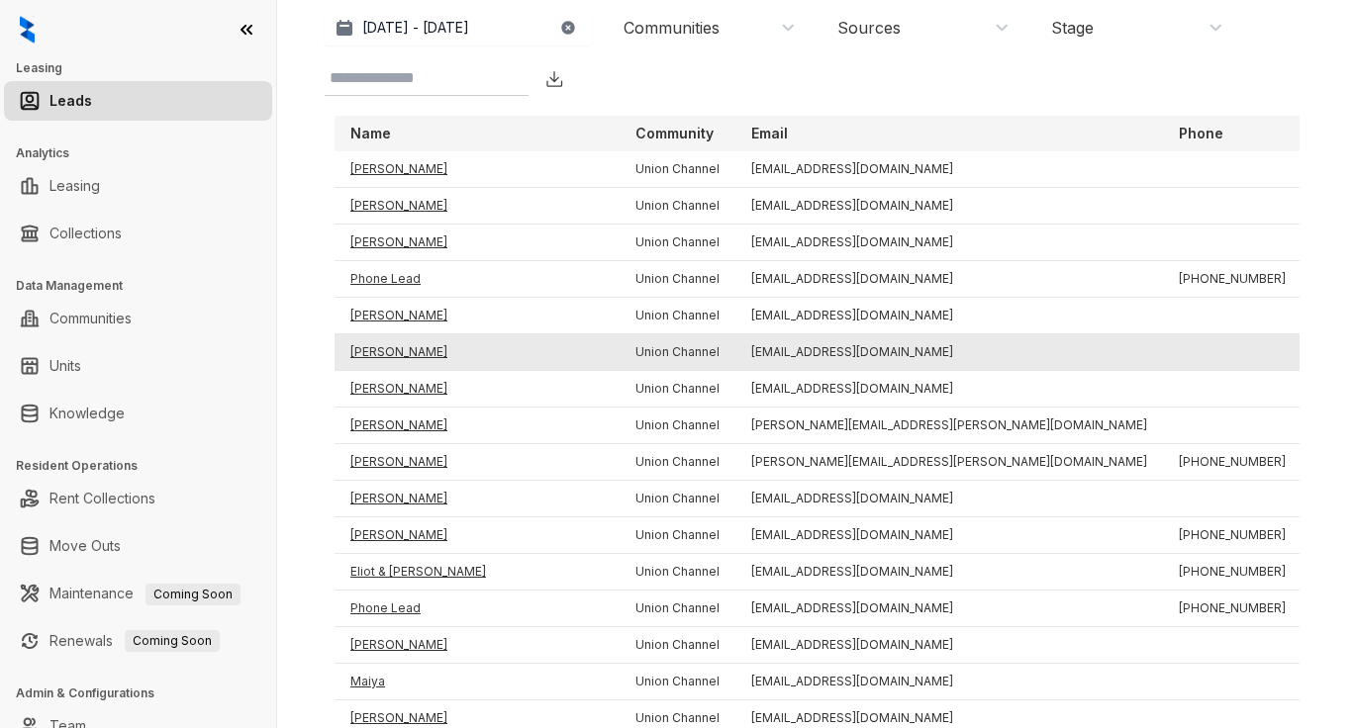
scroll to position [103, 0]
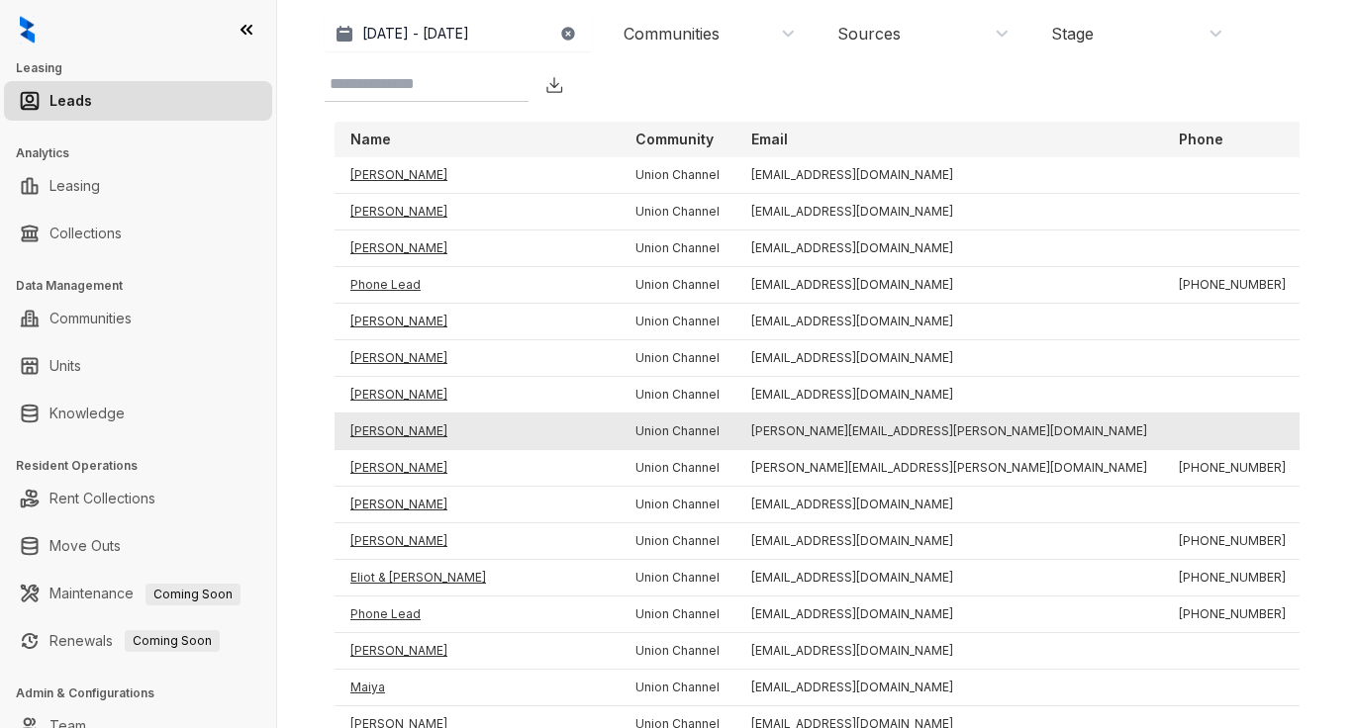
click at [433, 433] on td "Samantha Davison" at bounding box center [477, 432] width 285 height 37
click at [418, 419] on td "Samantha Davison" at bounding box center [477, 432] width 285 height 37
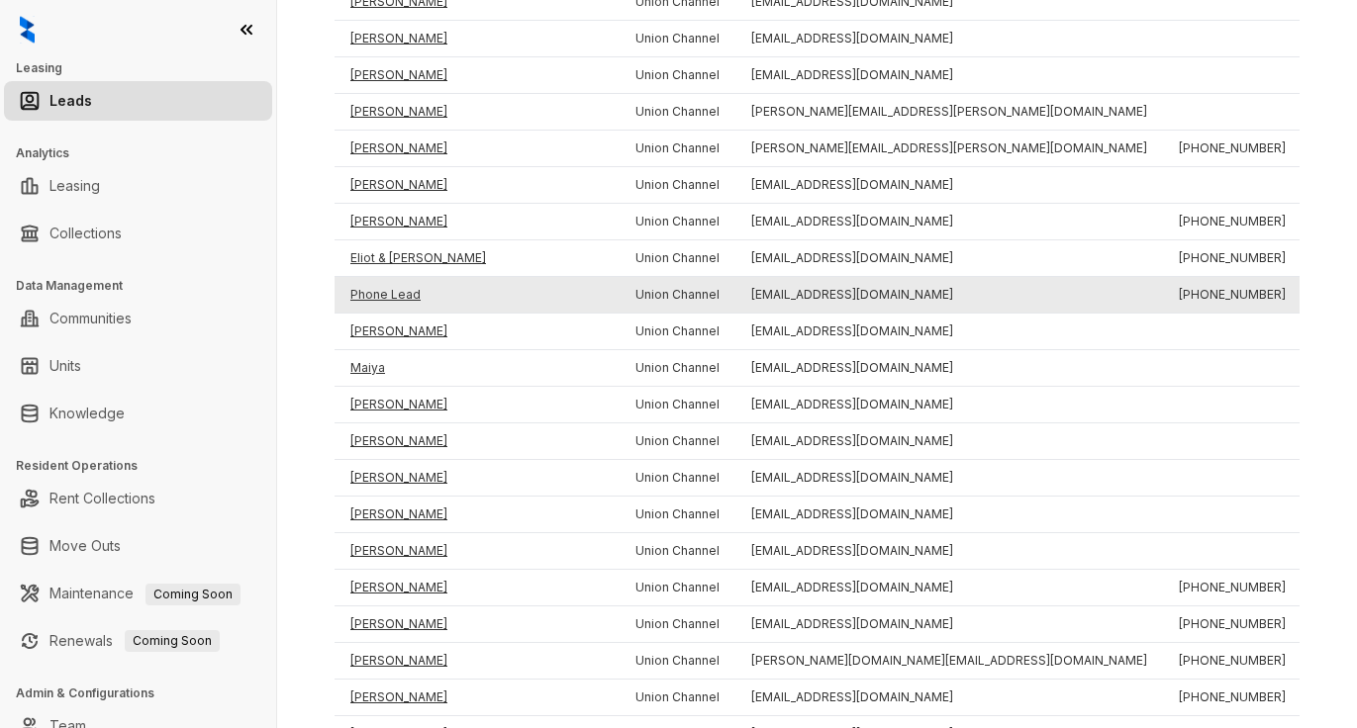
scroll to position [433, 0]
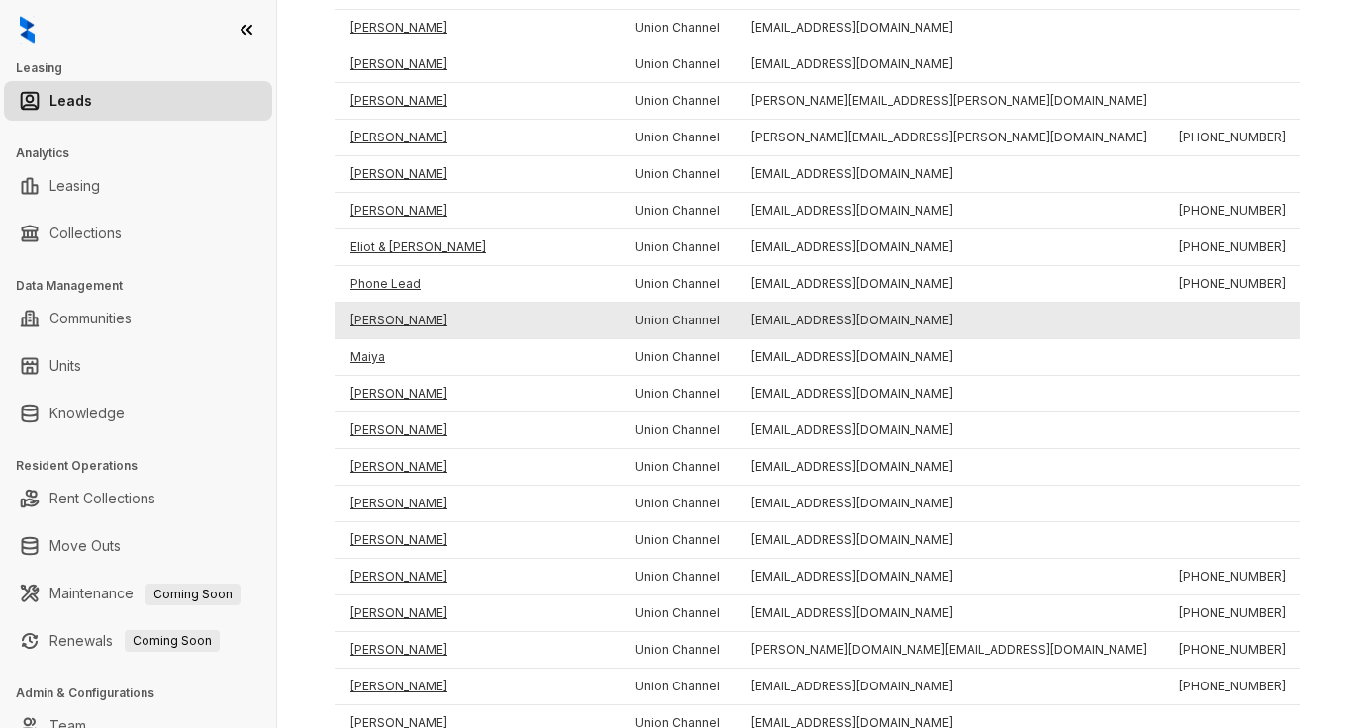
click at [435, 321] on td "Patricia Sandiford" at bounding box center [477, 321] width 285 height 37
